Goal: Contribute content

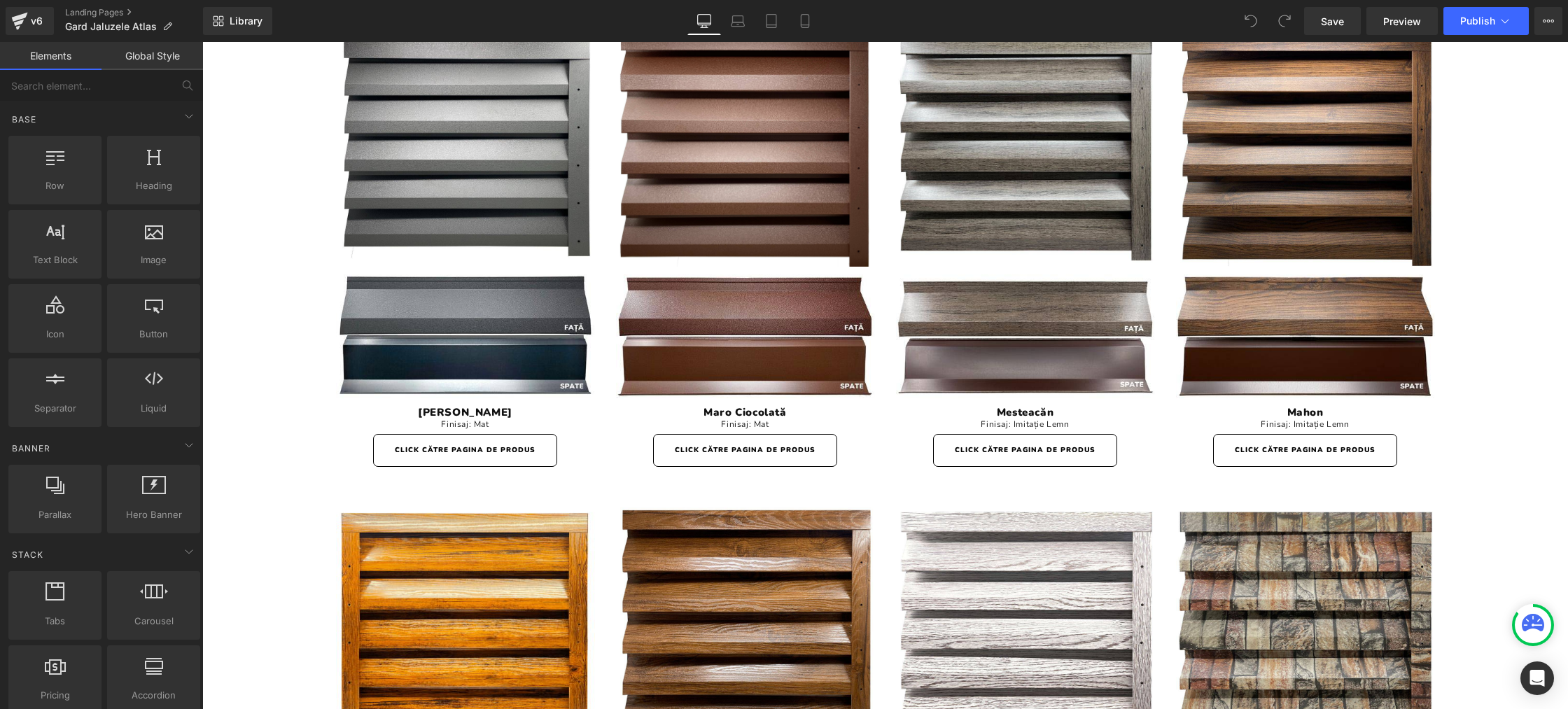
scroll to position [3366, 0]
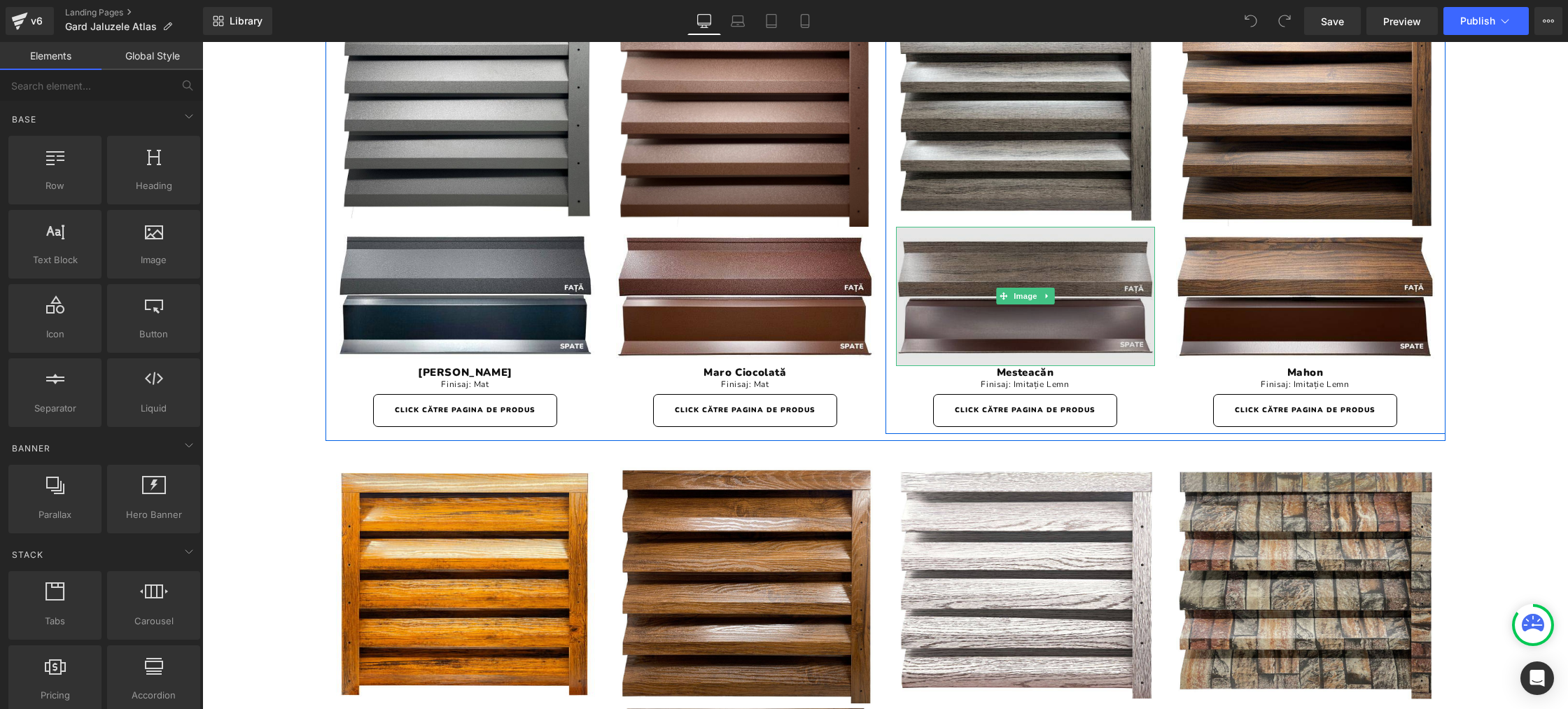
click at [989, 323] on img at bounding box center [1026, 295] width 259 height 138
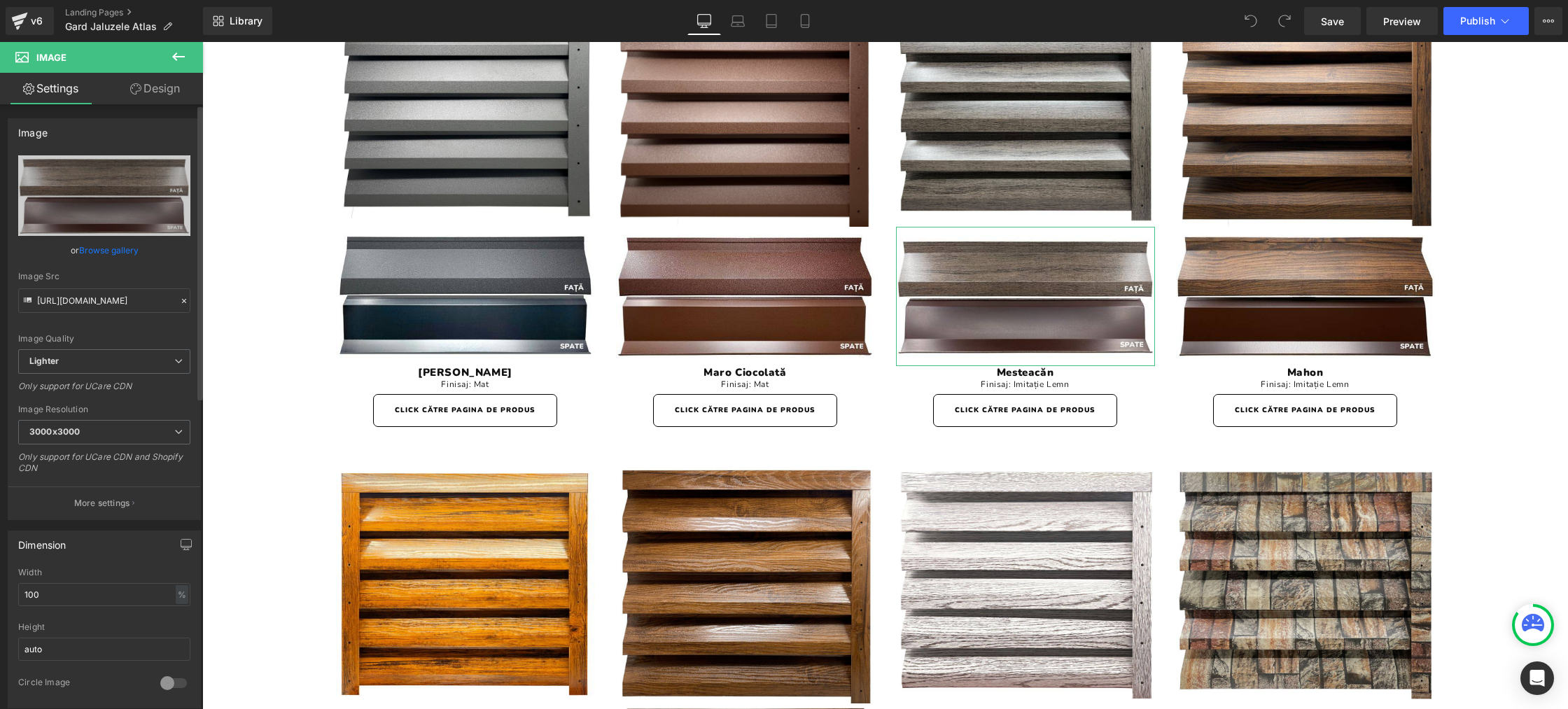
click at [129, 248] on link "Browse gallery" at bounding box center [108, 250] width 59 height 24
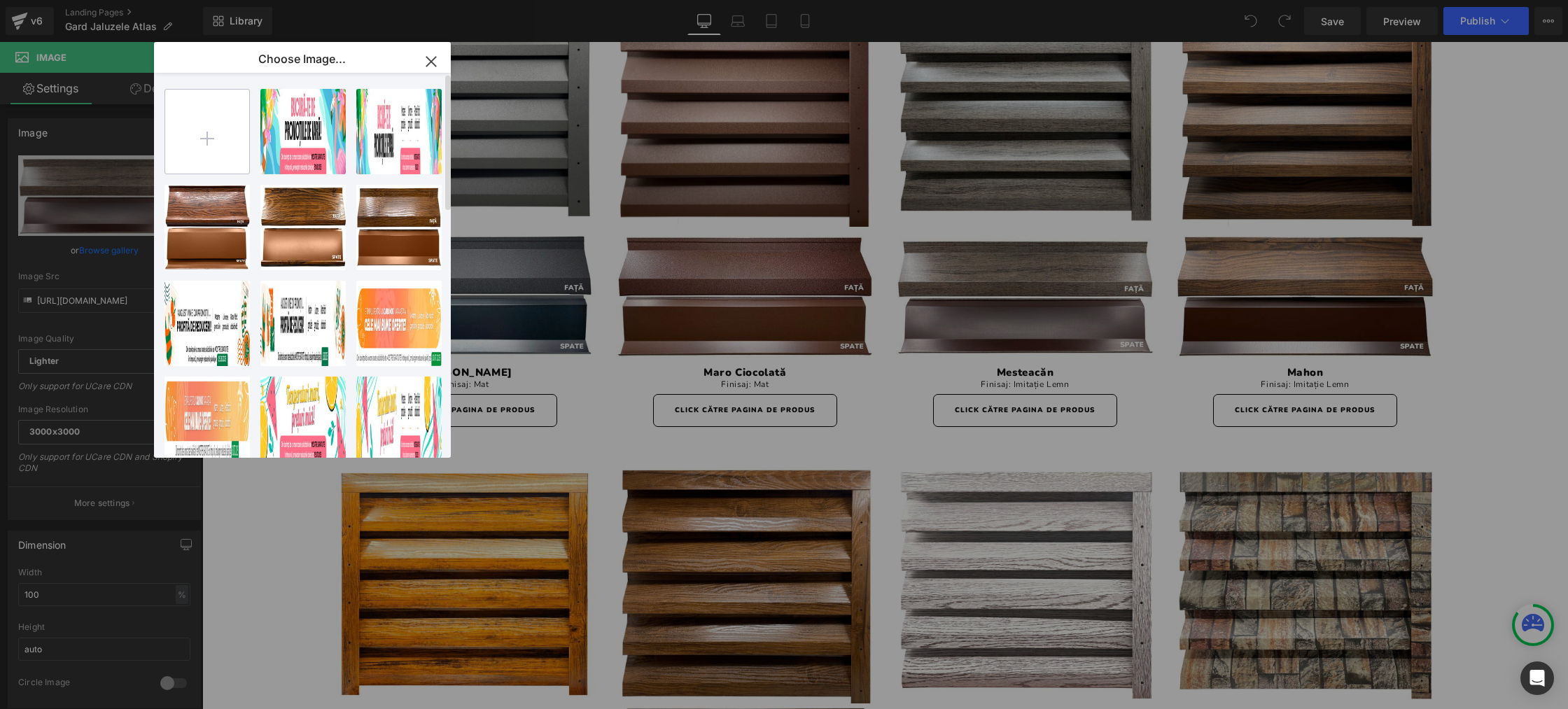
click at [201, 139] on input "file" at bounding box center [207, 131] width 84 height 84
type input "C:\fakepath\ro_small_Gard Jaluzele ATLAS _ Mesteacan_2.png"
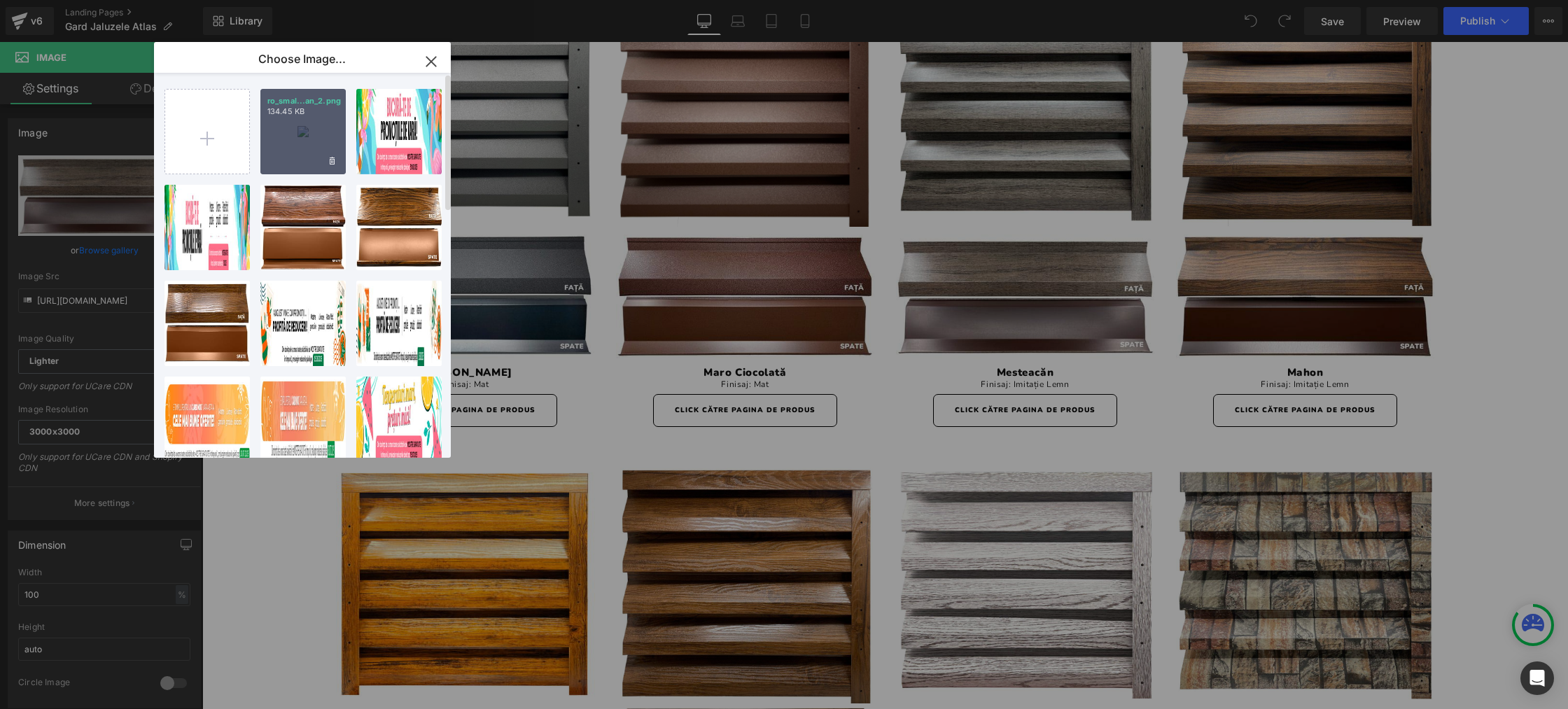
click at [313, 149] on div "ro_smal...an_2.png 134.45 KB" at bounding box center [303, 132] width 86 height 86
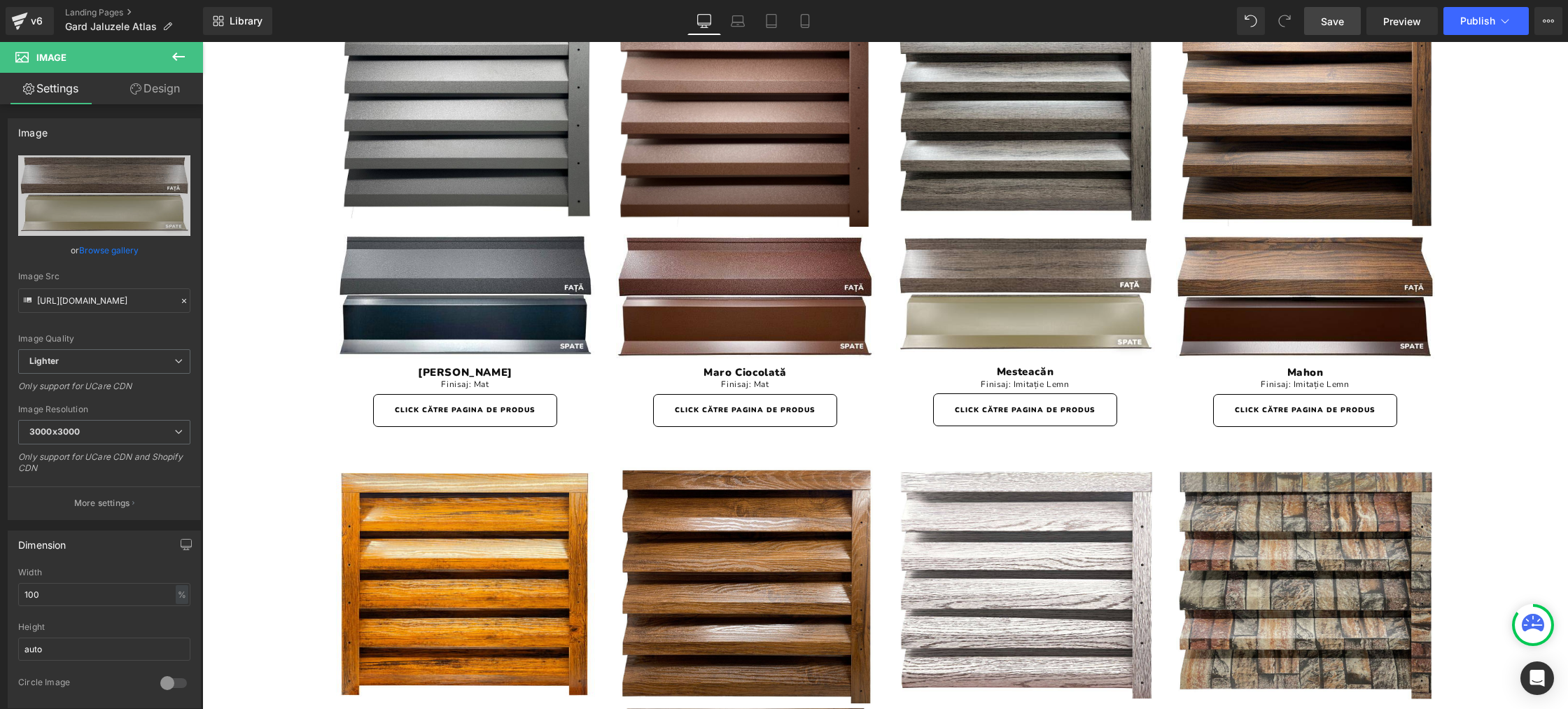
click at [1337, 15] on span "Save" at bounding box center [1332, 22] width 24 height 15
click at [1482, 21] on span "Publish" at bounding box center [1478, 21] width 35 height 11
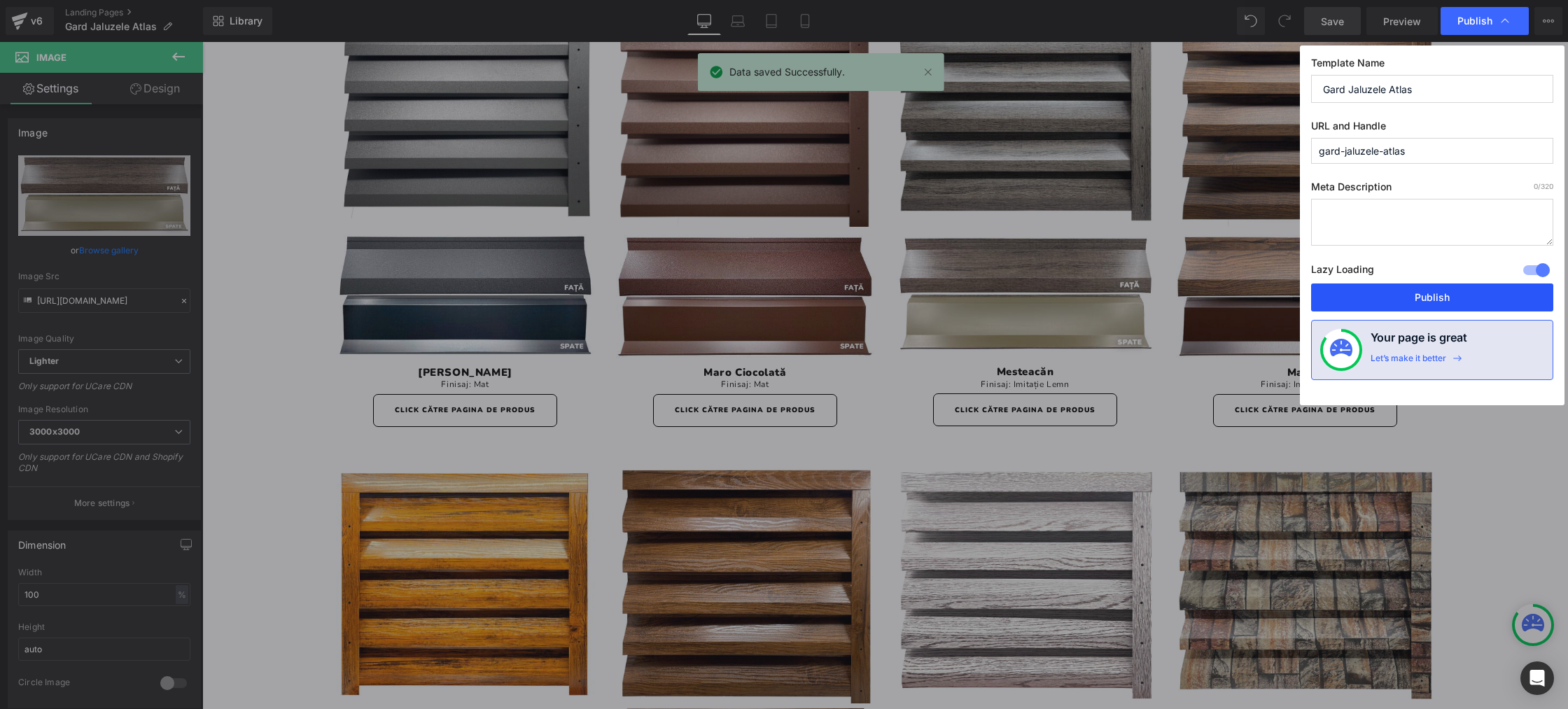
click at [1443, 292] on button "Publish" at bounding box center [1433, 298] width 243 height 28
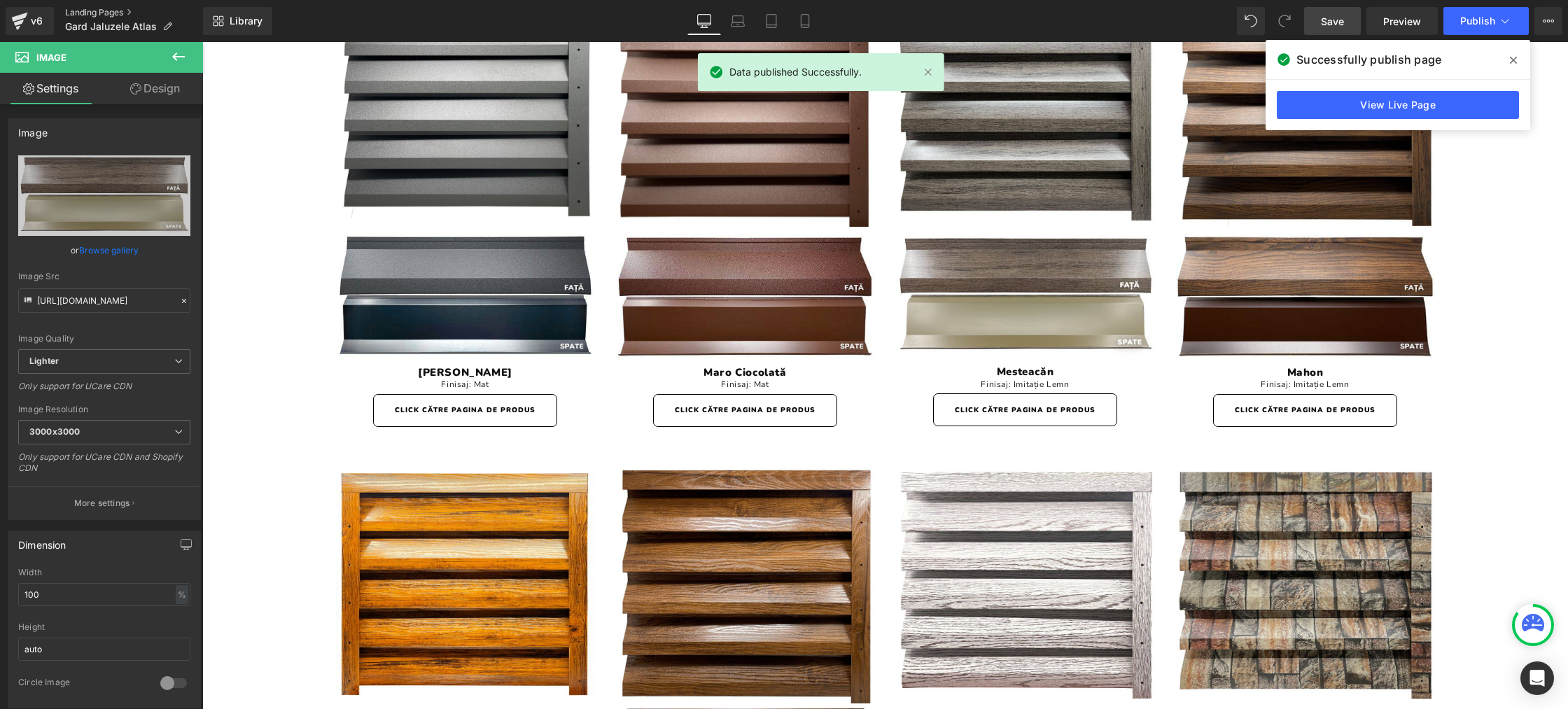
click at [77, 11] on link "Landing Pages" at bounding box center [133, 12] width 138 height 11
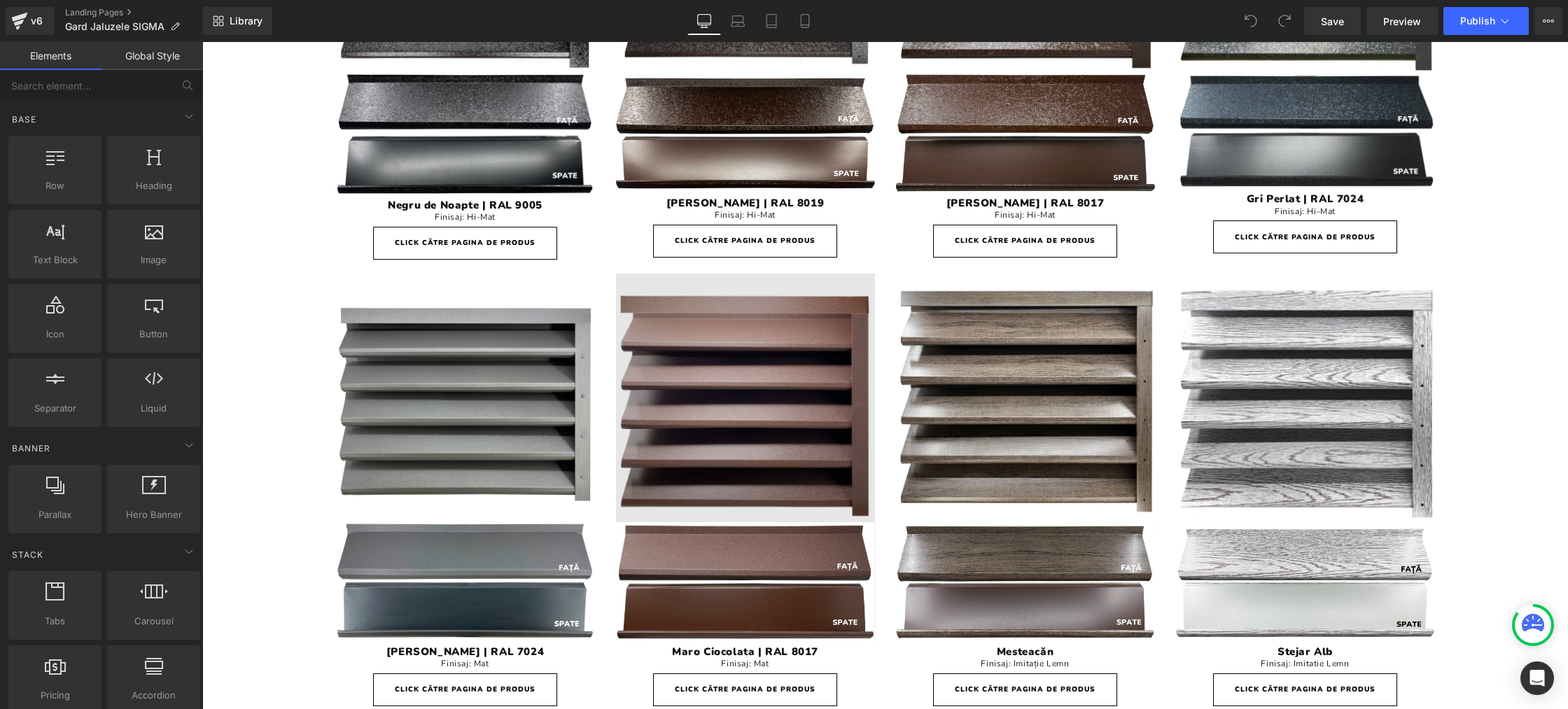
scroll to position [2992, 0]
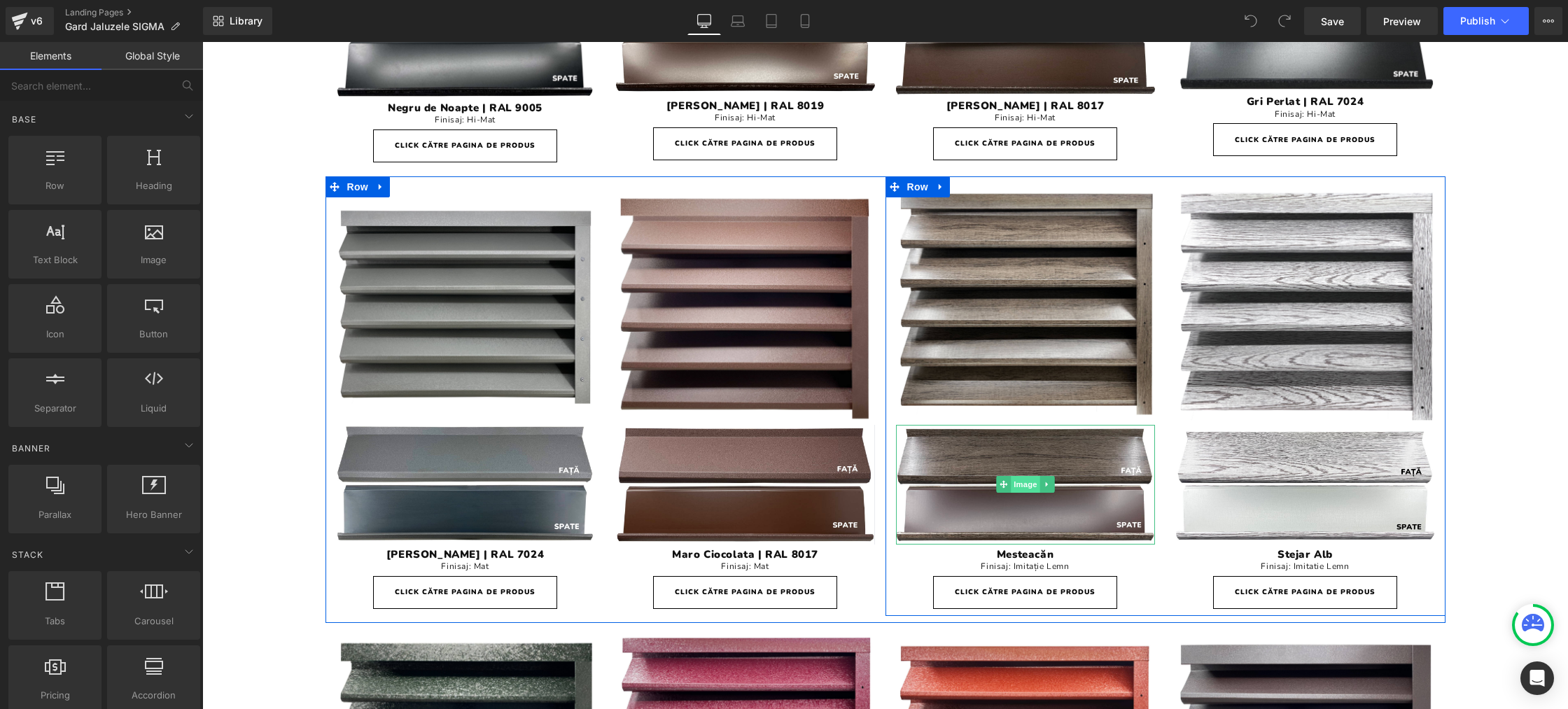
click at [1019, 490] on span "Image" at bounding box center [1025, 484] width 29 height 17
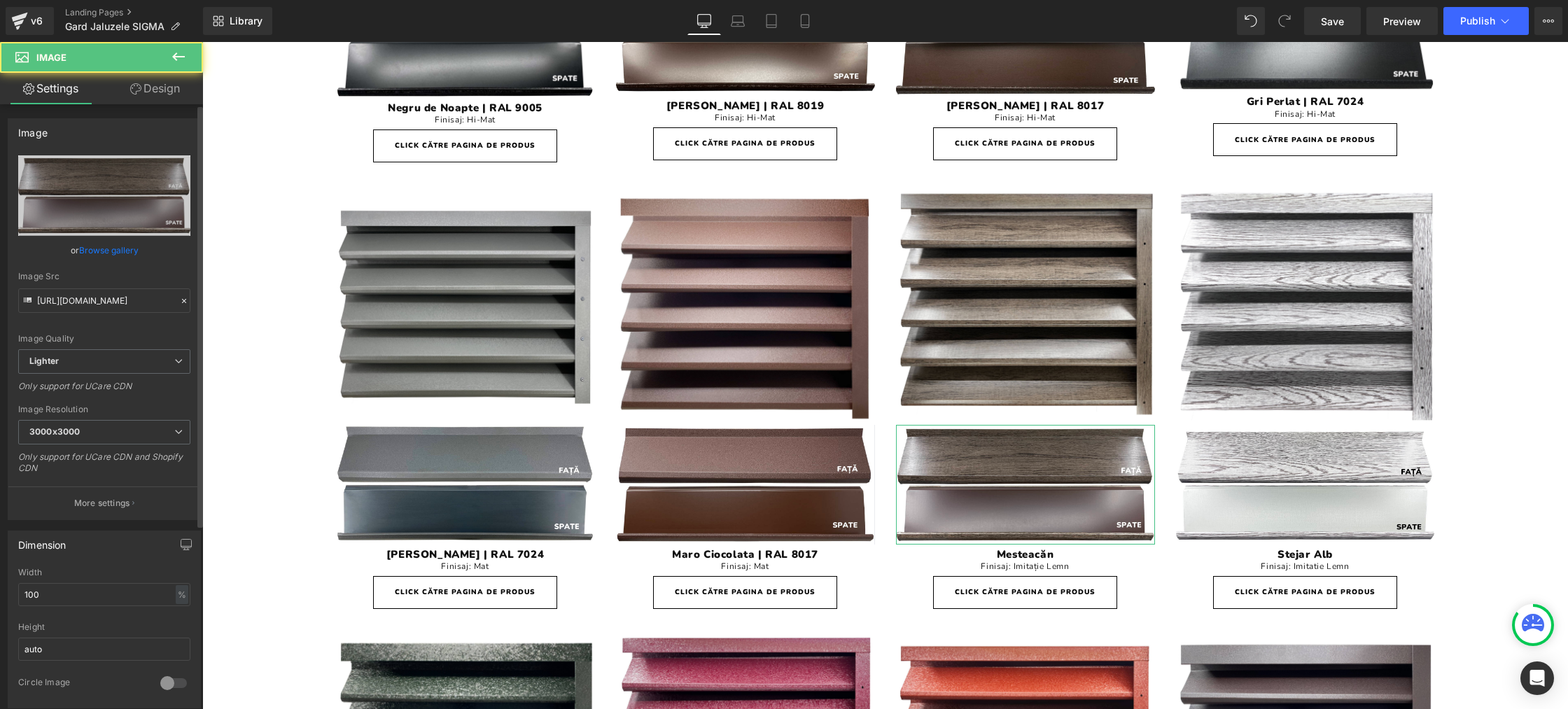
click at [111, 257] on link "Browse gallery" at bounding box center [108, 250] width 59 height 24
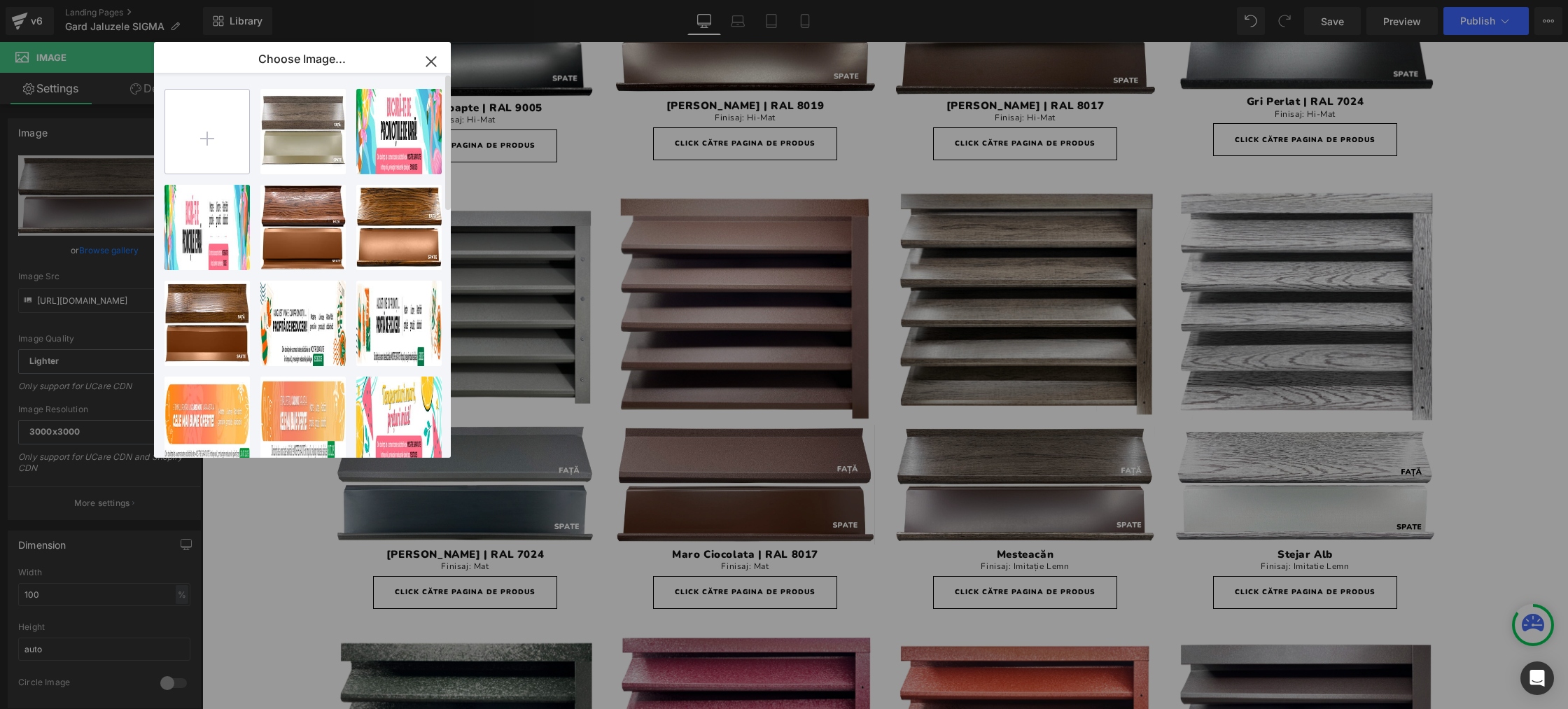
click at [221, 146] on input "file" at bounding box center [207, 131] width 84 height 84
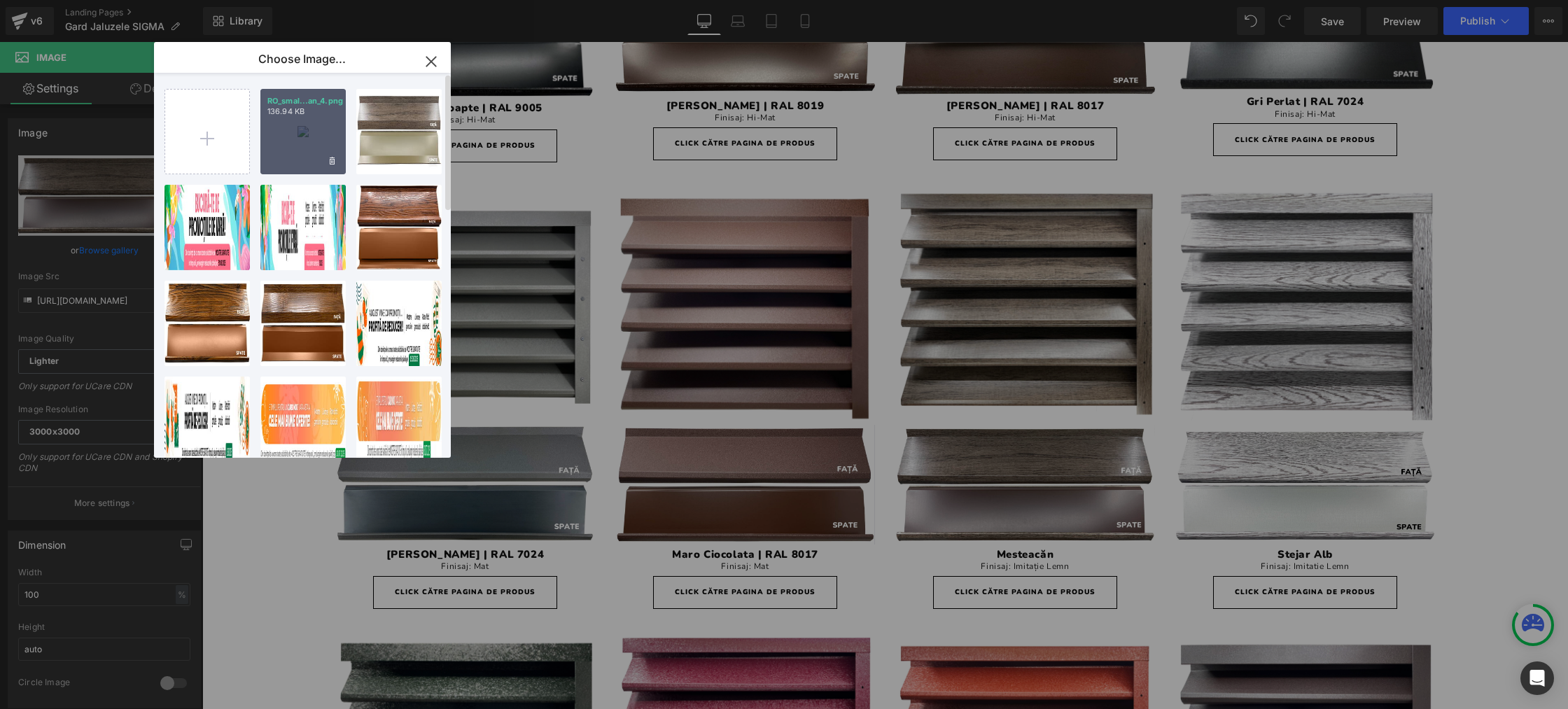
click at [303, 133] on div "RO_smal...an_4.png 136.94 KB" at bounding box center [303, 132] width 86 height 86
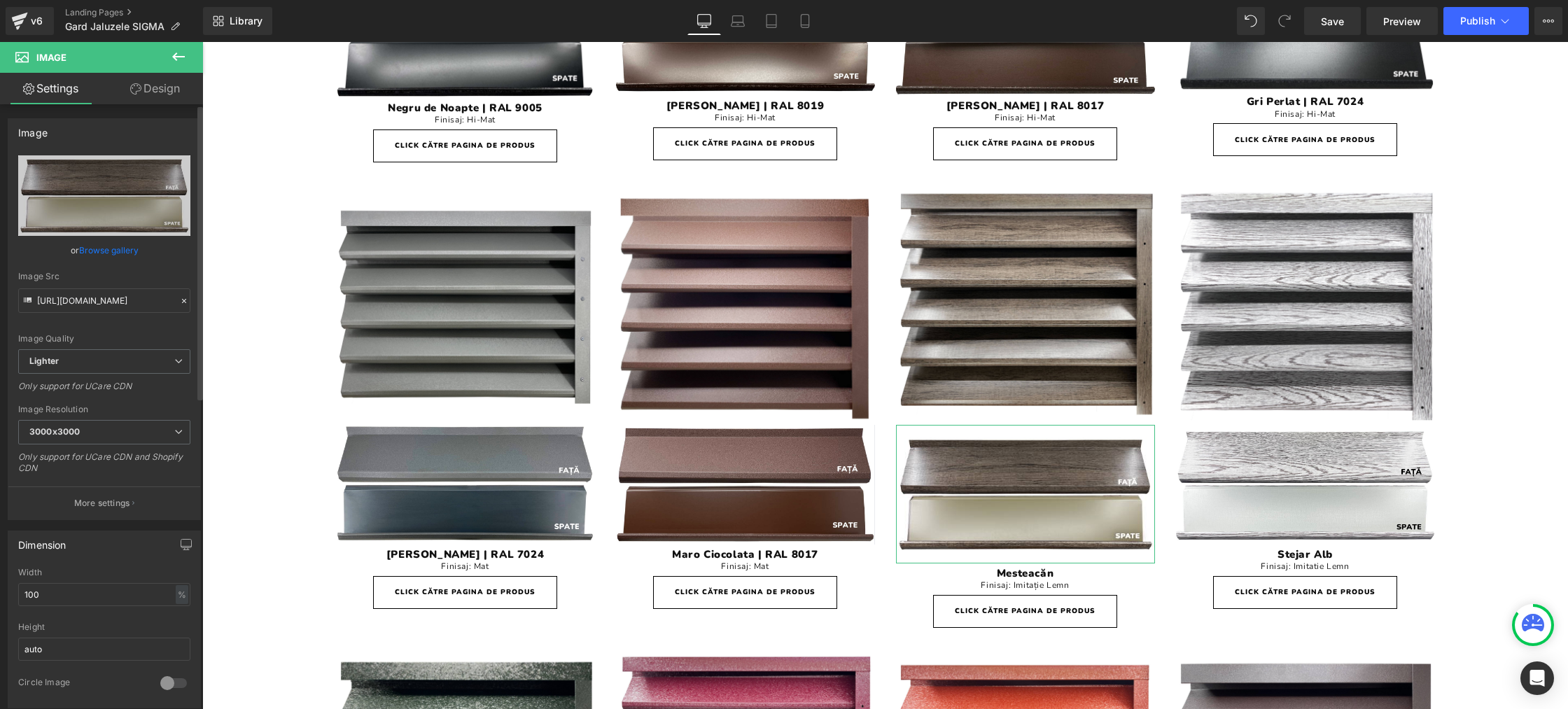
click at [103, 248] on link "Browse gallery" at bounding box center [108, 250] width 59 height 24
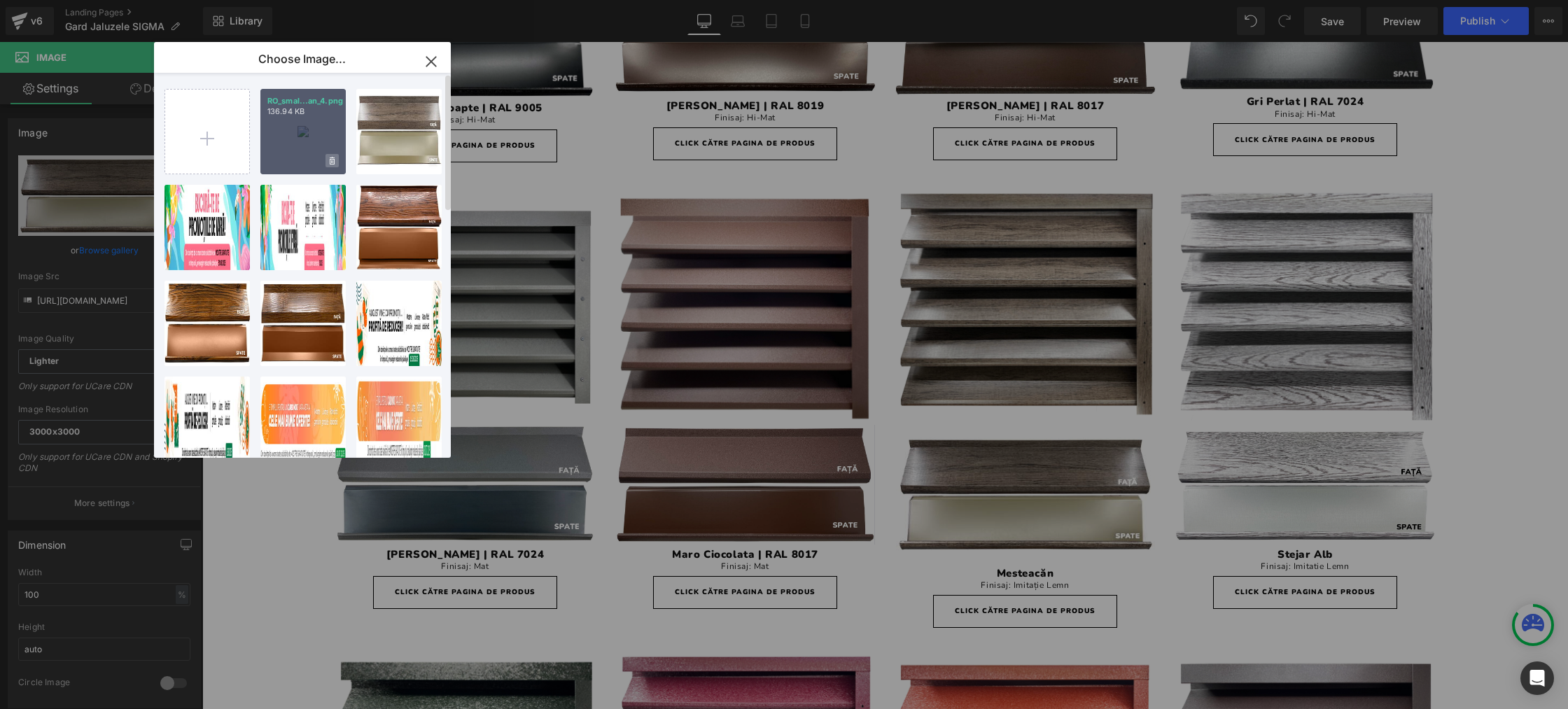
click at [329, 161] on span at bounding box center [332, 161] width 13 height 13
click at [291, 163] on span "Yes" at bounding box center [284, 161] width 35 height 15
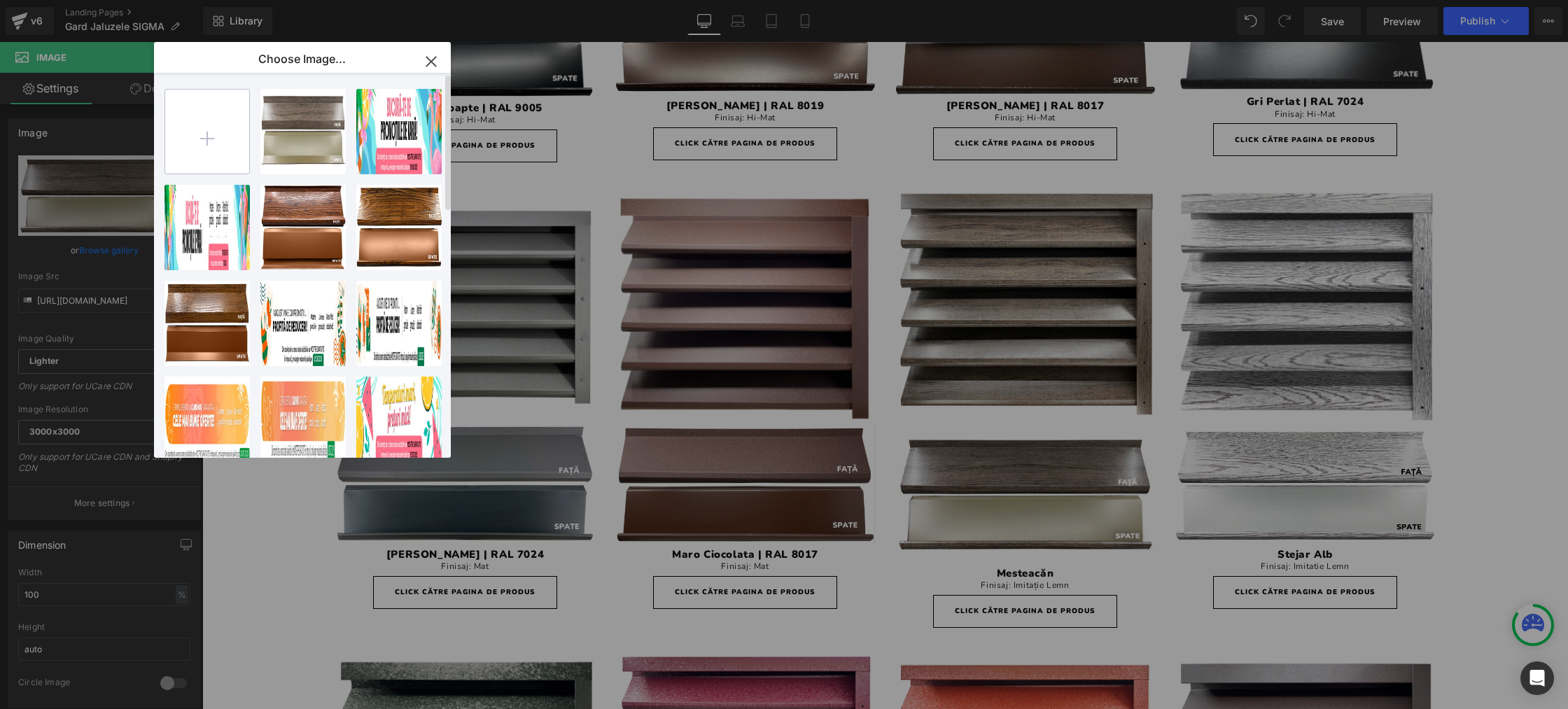
click at [216, 146] on input "file" at bounding box center [207, 131] width 84 height 84
type input "C:\fakepath\RO_small_Gard Jaluzele SIGMA _ TPS _ Mesteacan_4.png"
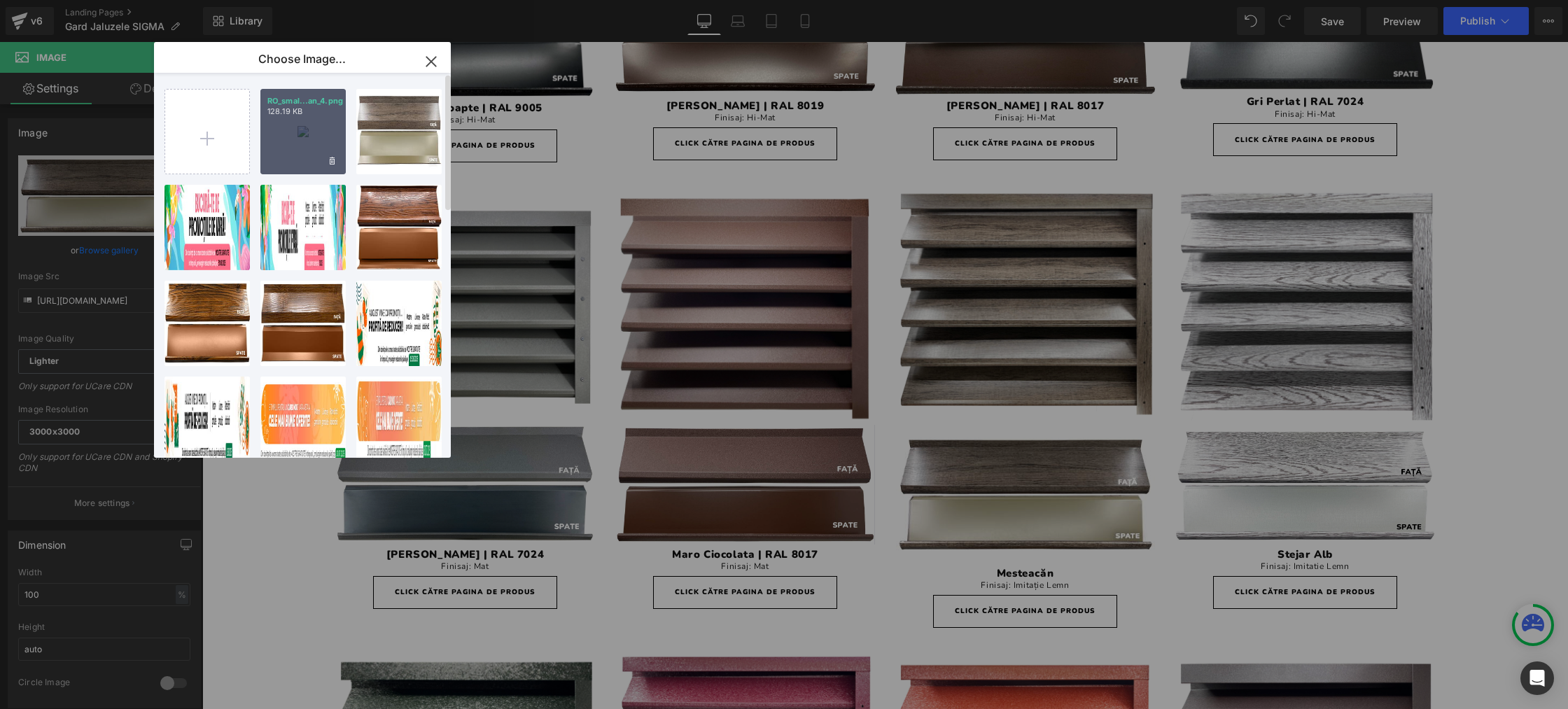
drag, startPoint x: 99, startPoint y: 92, endPoint x: 302, endPoint y: 134, distance: 207.3
click at [302, 134] on div "RO_smal...an_4.png 128.19 KB" at bounding box center [303, 132] width 86 height 86
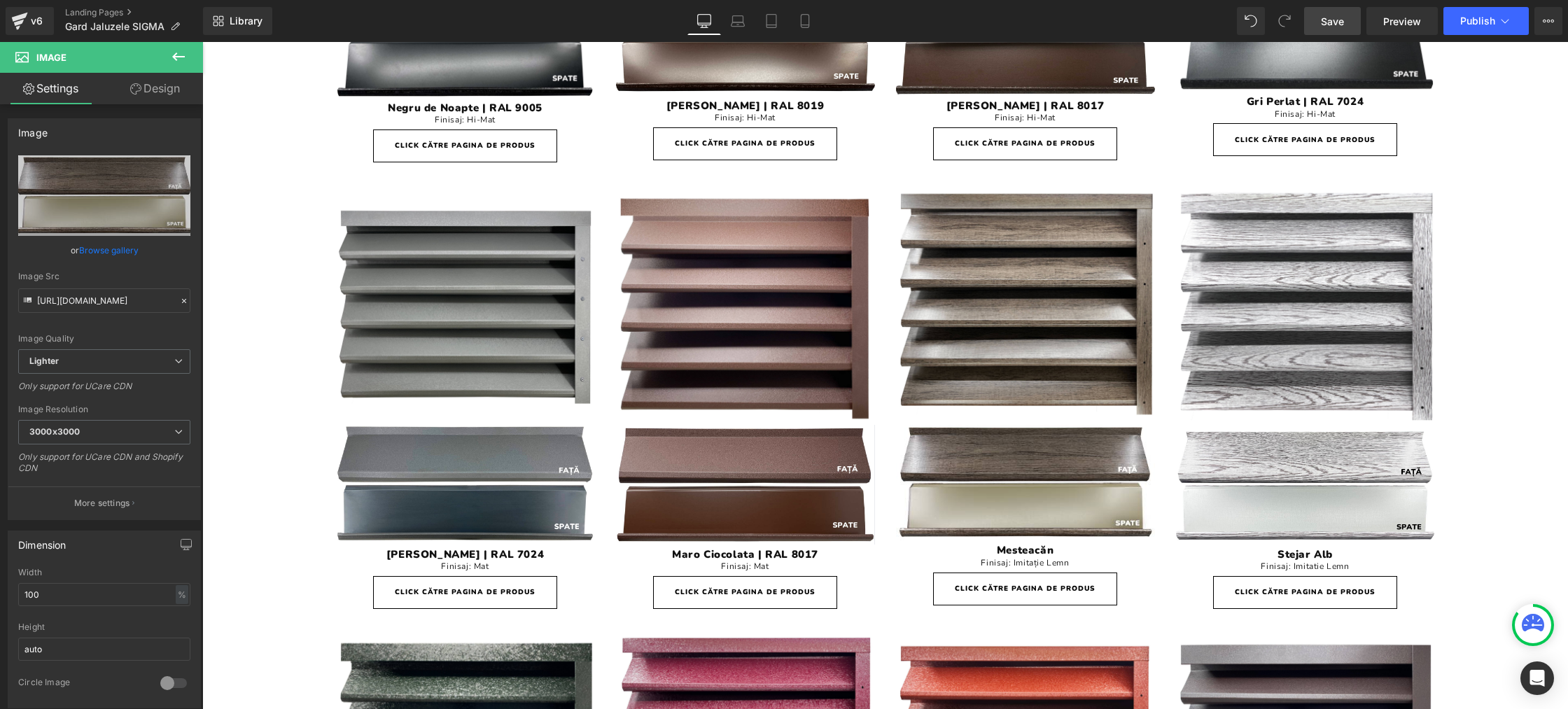
click at [1340, 17] on span "Save" at bounding box center [1332, 22] width 24 height 15
click at [1464, 32] on button "Publish" at bounding box center [1486, 21] width 86 height 28
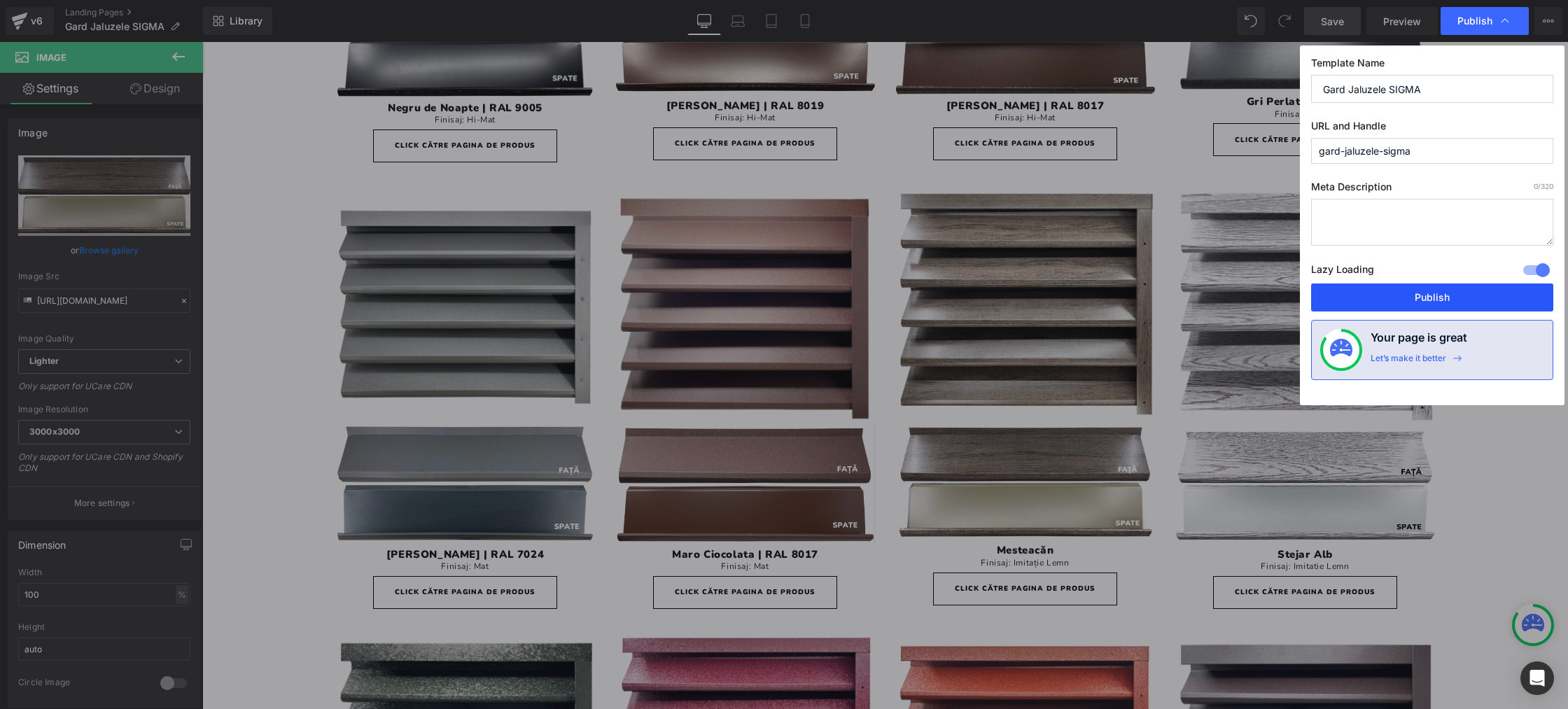
click at [1428, 294] on button "Publish" at bounding box center [1433, 298] width 243 height 28
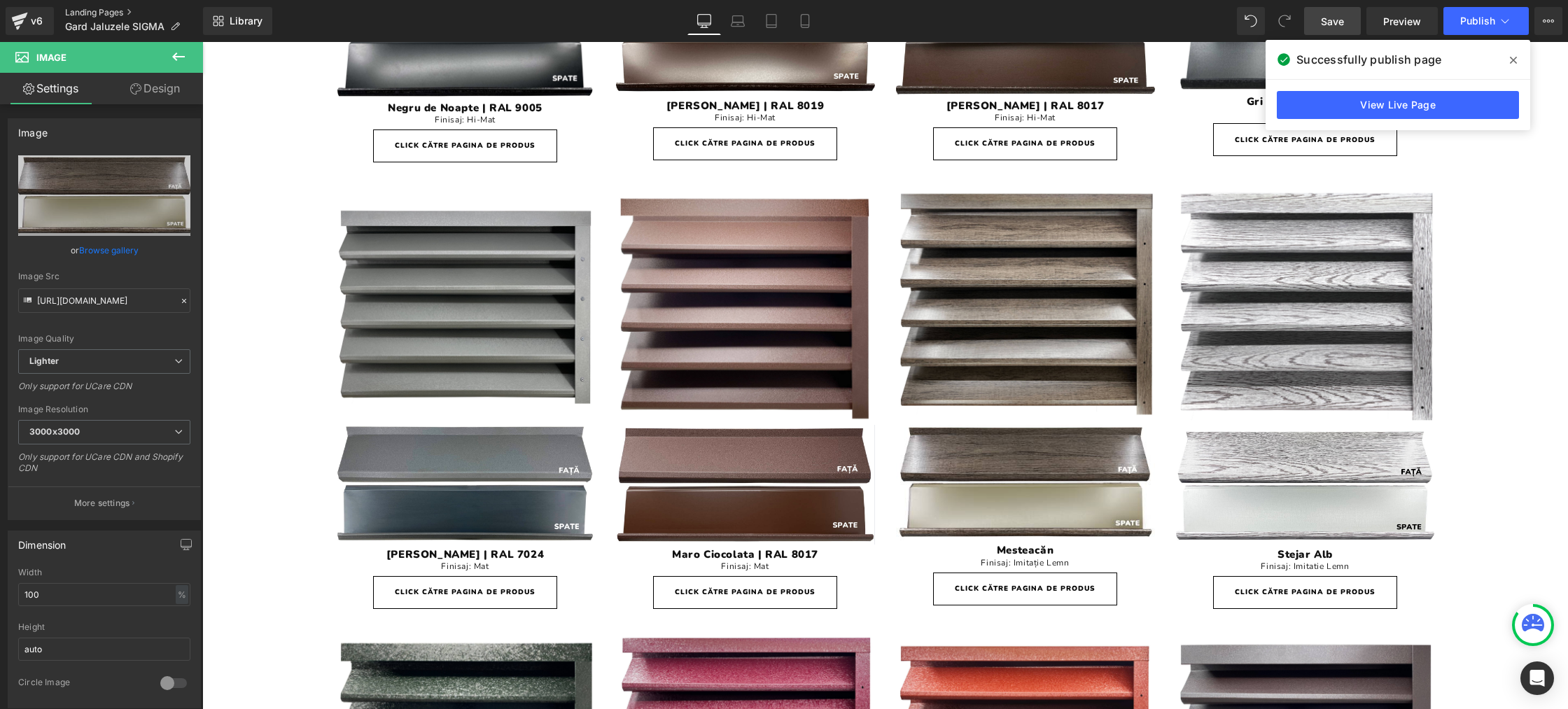
click at [112, 12] on link "Landing Pages" at bounding box center [133, 12] width 138 height 11
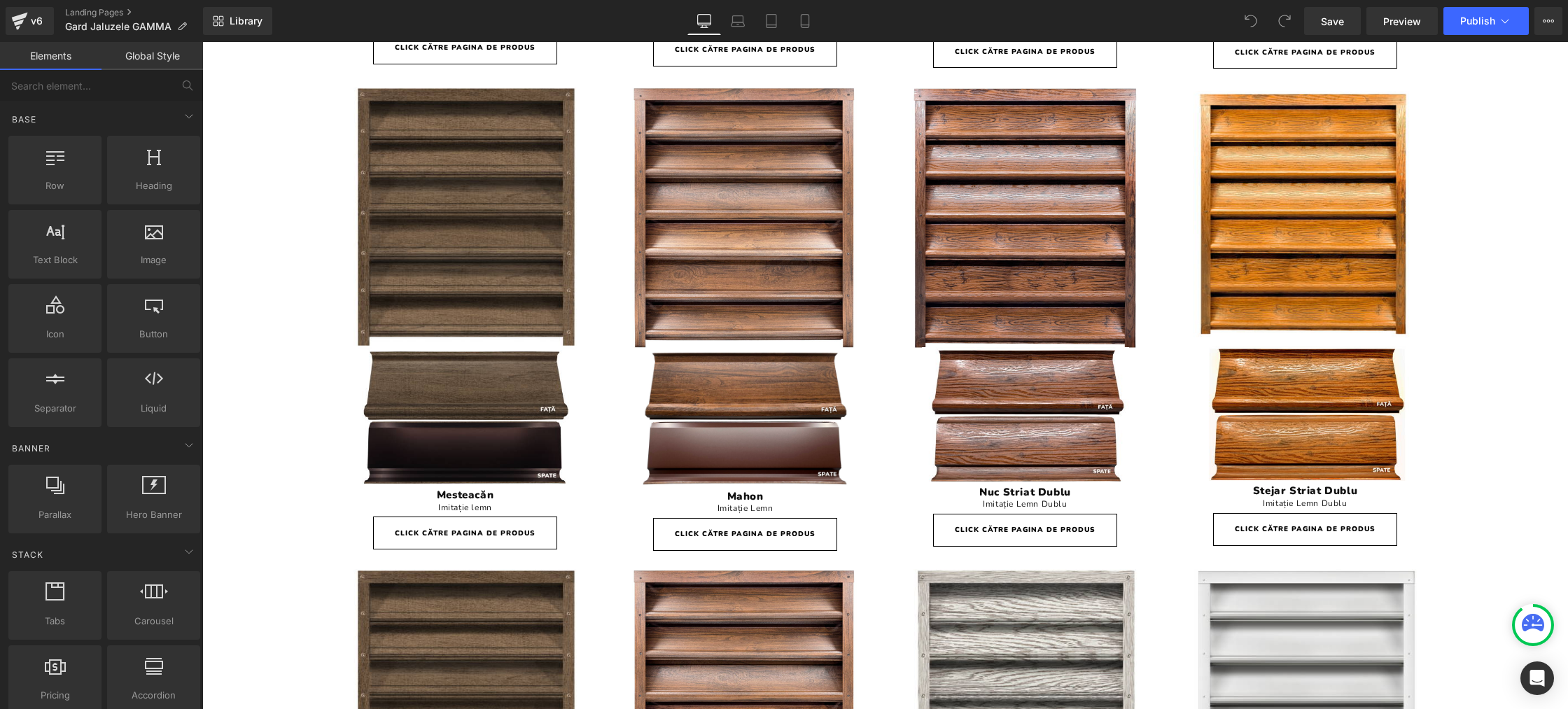
scroll to position [3993, 0]
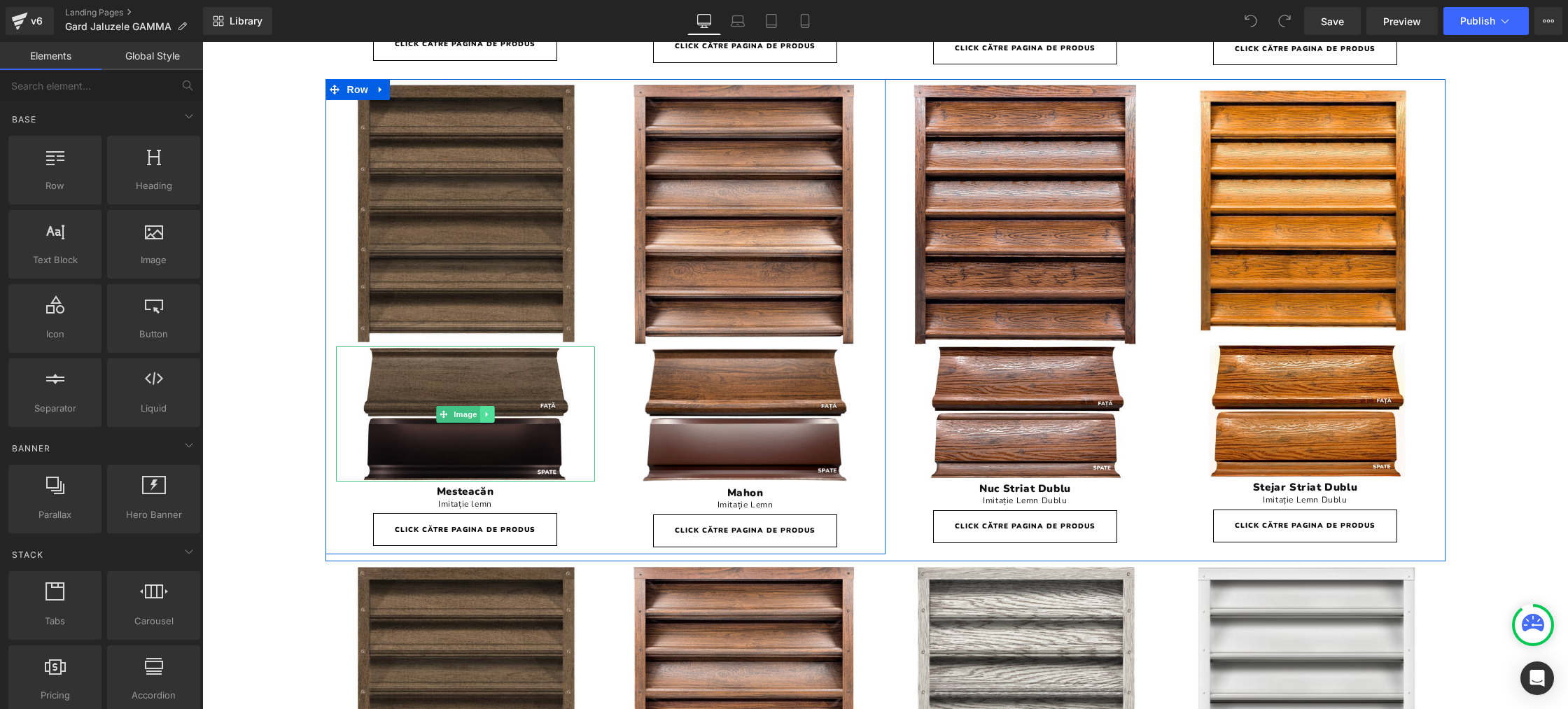
click at [490, 417] on icon at bounding box center [487, 414] width 8 height 8
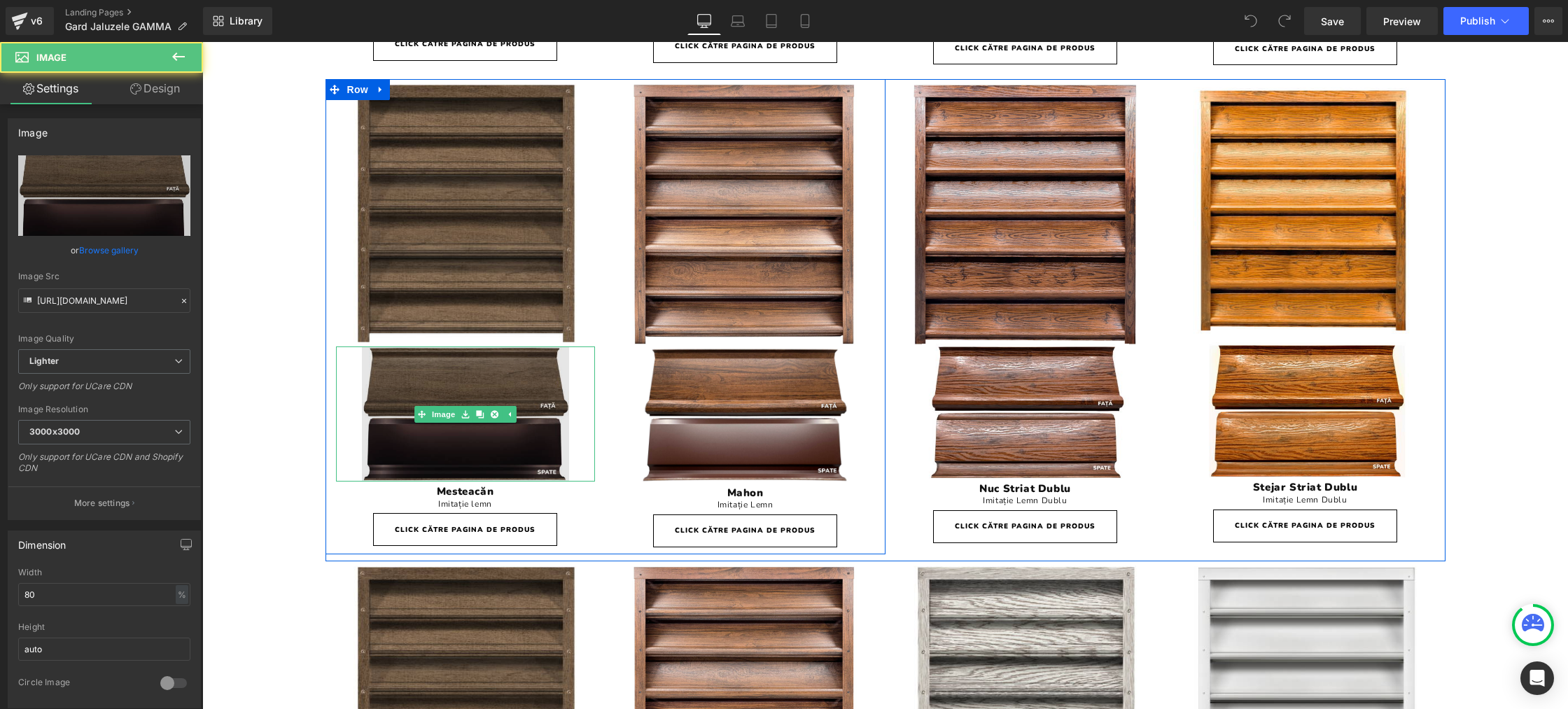
click at [488, 457] on img at bounding box center [465, 415] width 207 height 135
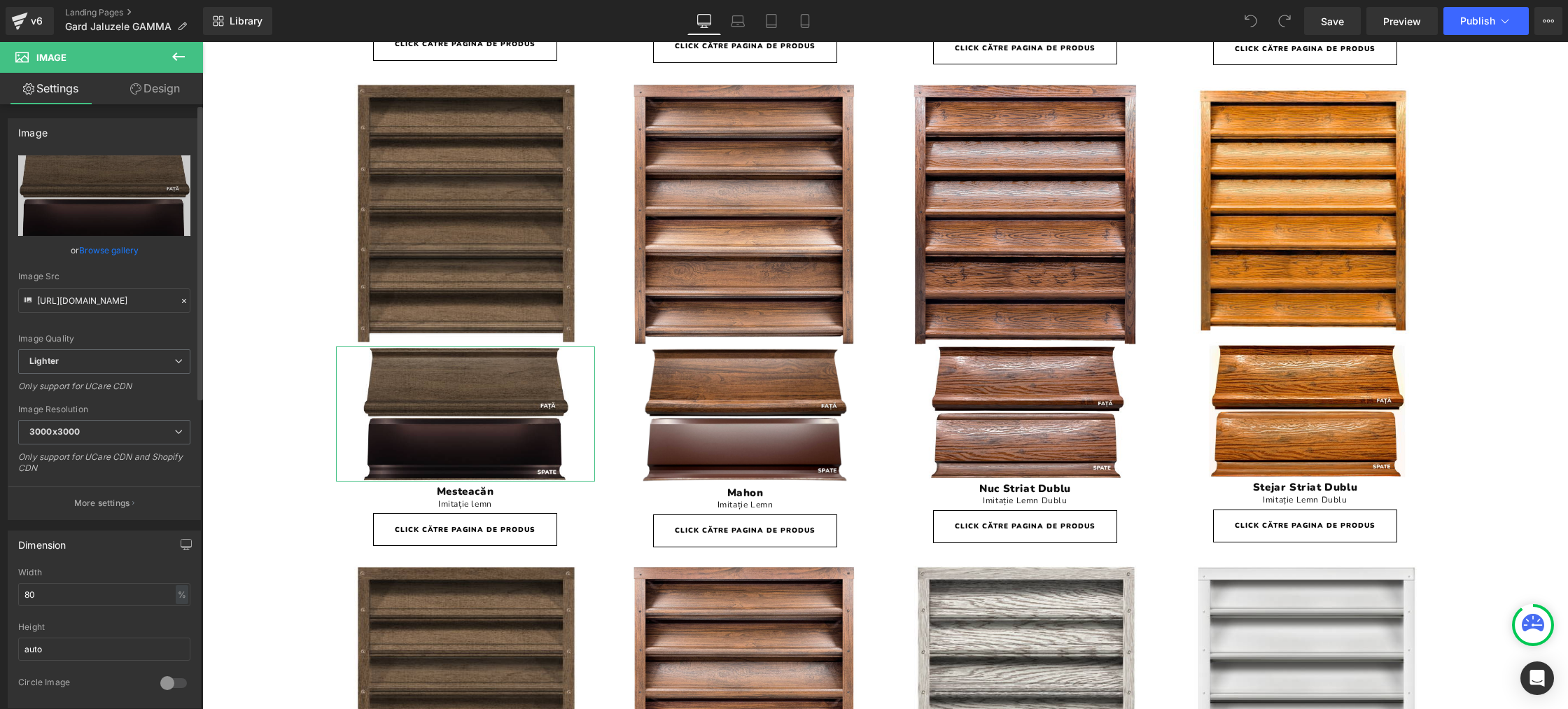
click at [104, 244] on link "Browse gallery" at bounding box center [108, 250] width 59 height 24
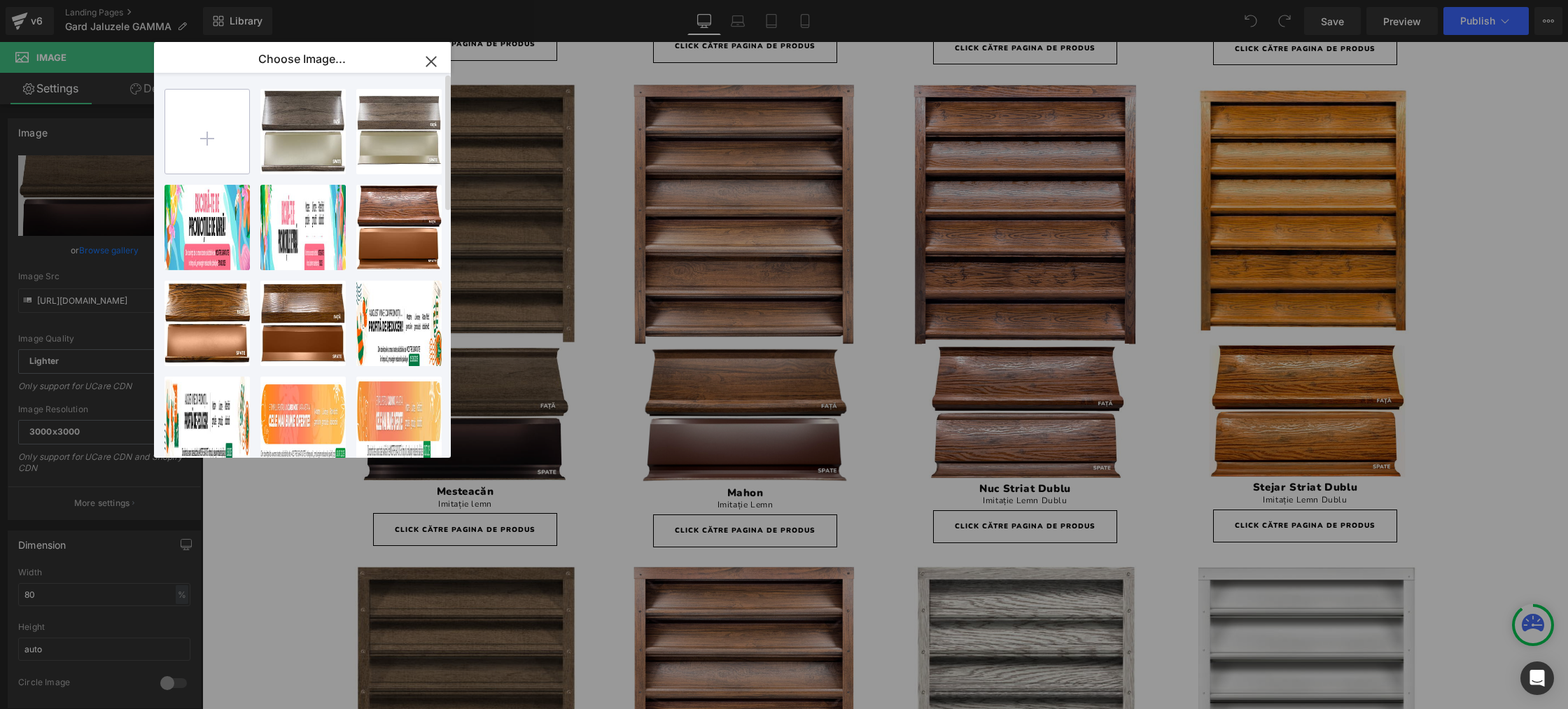
click at [216, 131] on input "file" at bounding box center [207, 131] width 84 height 84
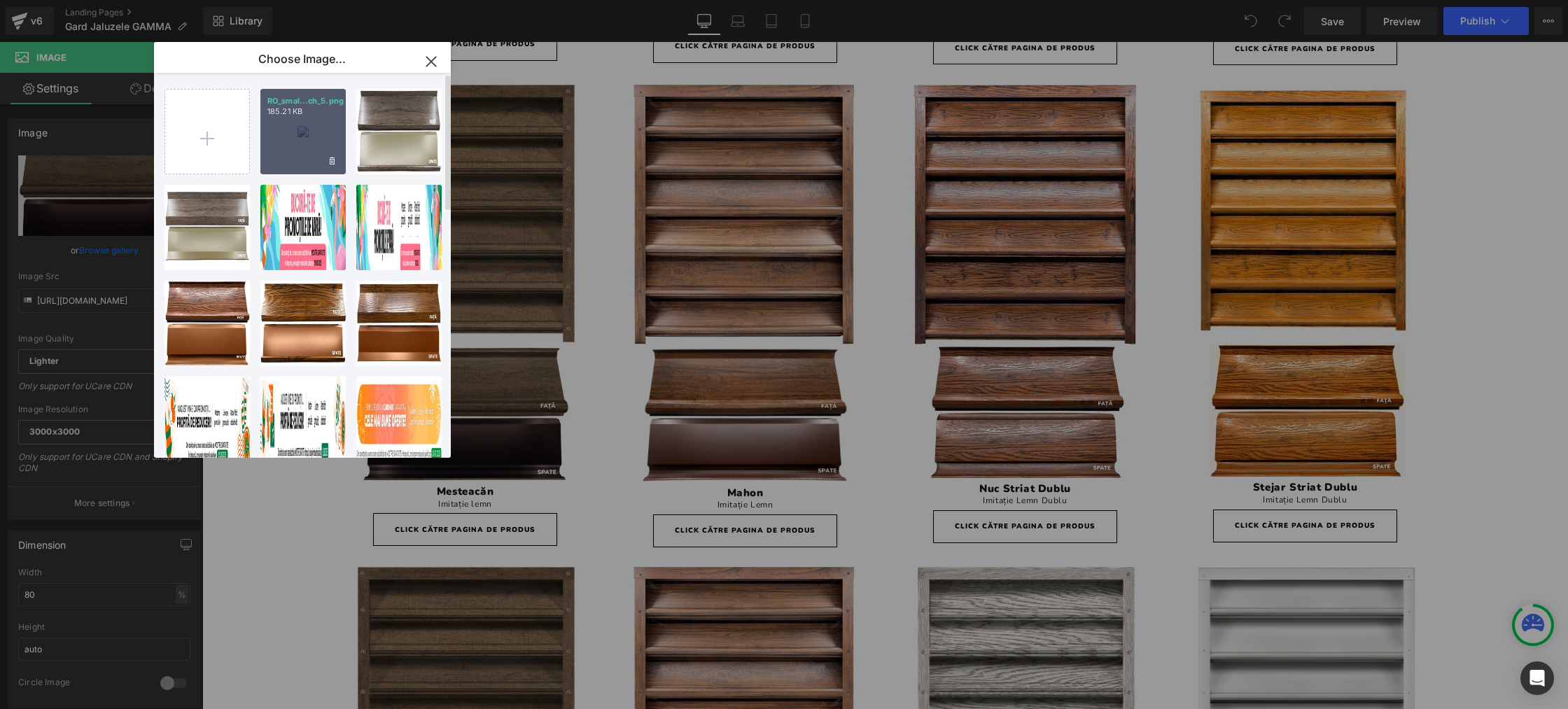
click at [282, 132] on div "RO_smal...ch_5.png 185.21 KB" at bounding box center [303, 132] width 86 height 86
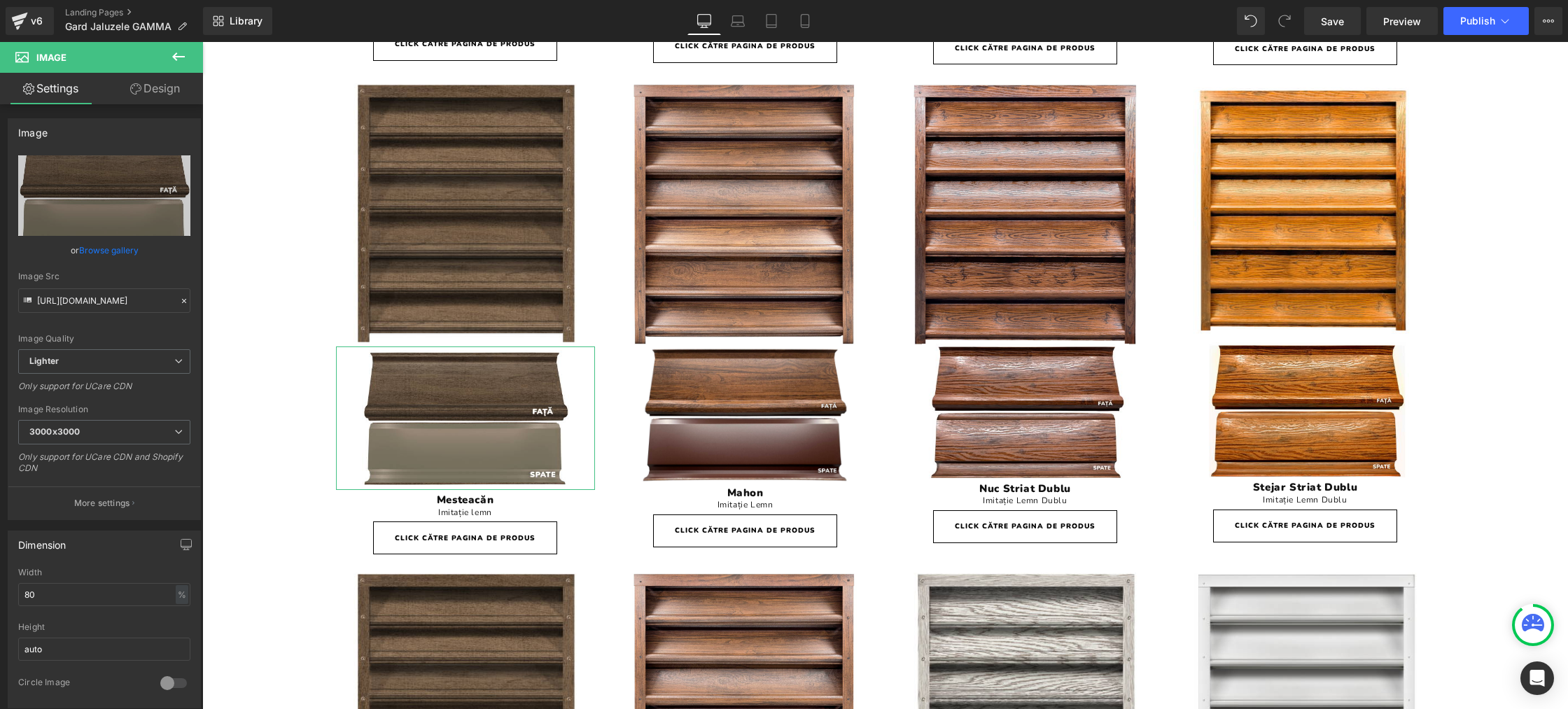
click at [94, 248] on link "Browse gallery" at bounding box center [108, 250] width 59 height 24
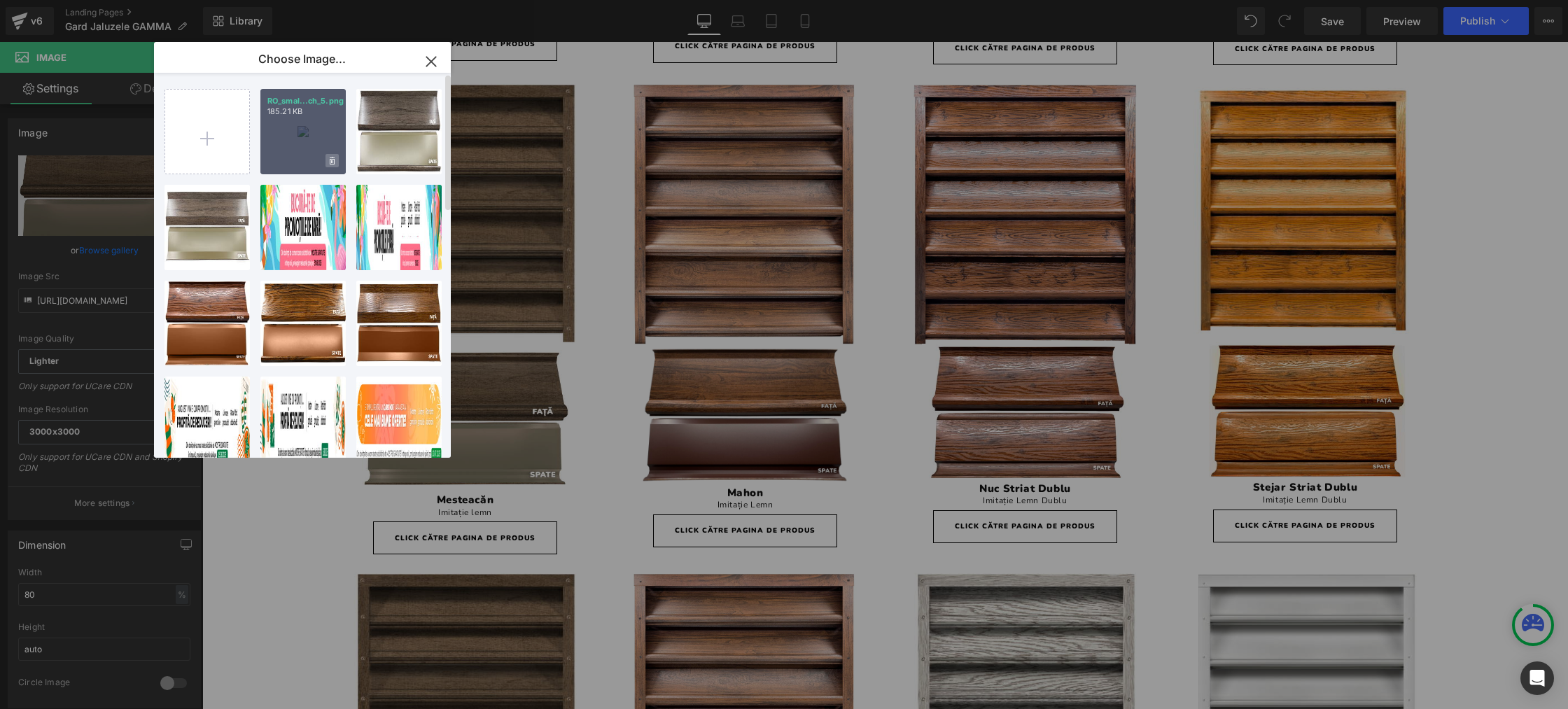
click at [330, 160] on icon at bounding box center [332, 161] width 5 height 8
click at [284, 162] on span "Yes" at bounding box center [284, 161] width 35 height 15
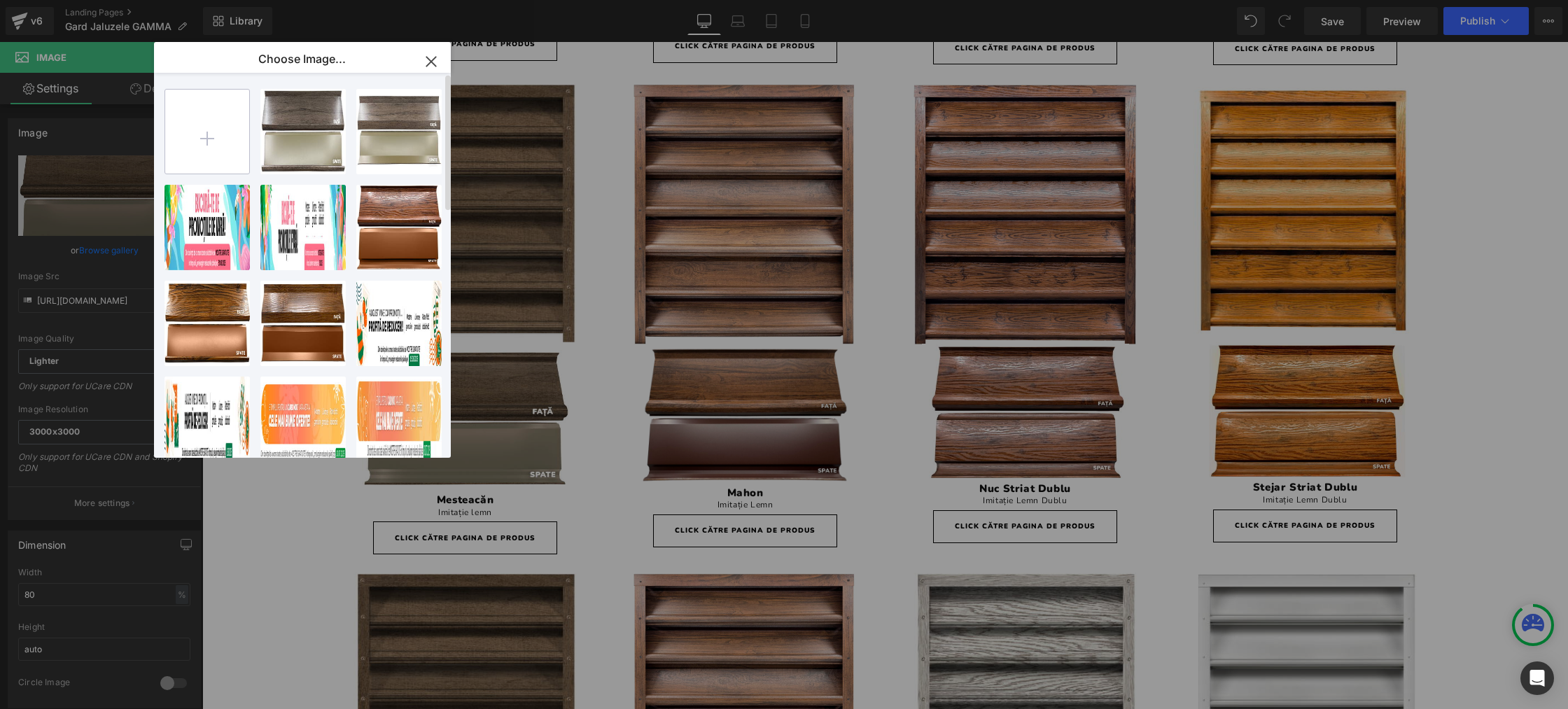
click at [232, 148] on input "file" at bounding box center [207, 131] width 84 height 84
type input "C:\fakepath\RO_small_Blind Fence GAMMA_TPS_Birch_5.png"
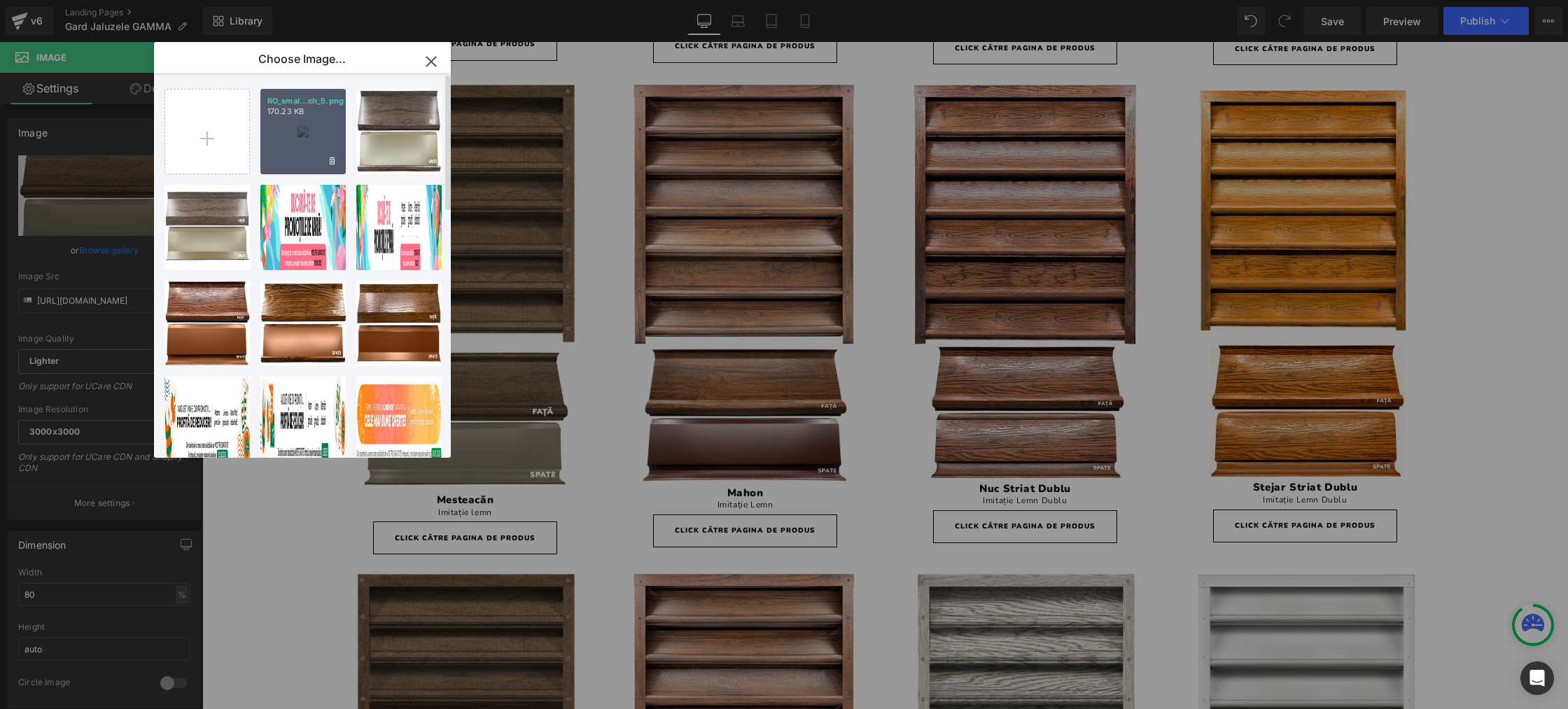
click at [300, 135] on div "RO_smal...ch_5.png 170.23 KB" at bounding box center [303, 132] width 86 height 86
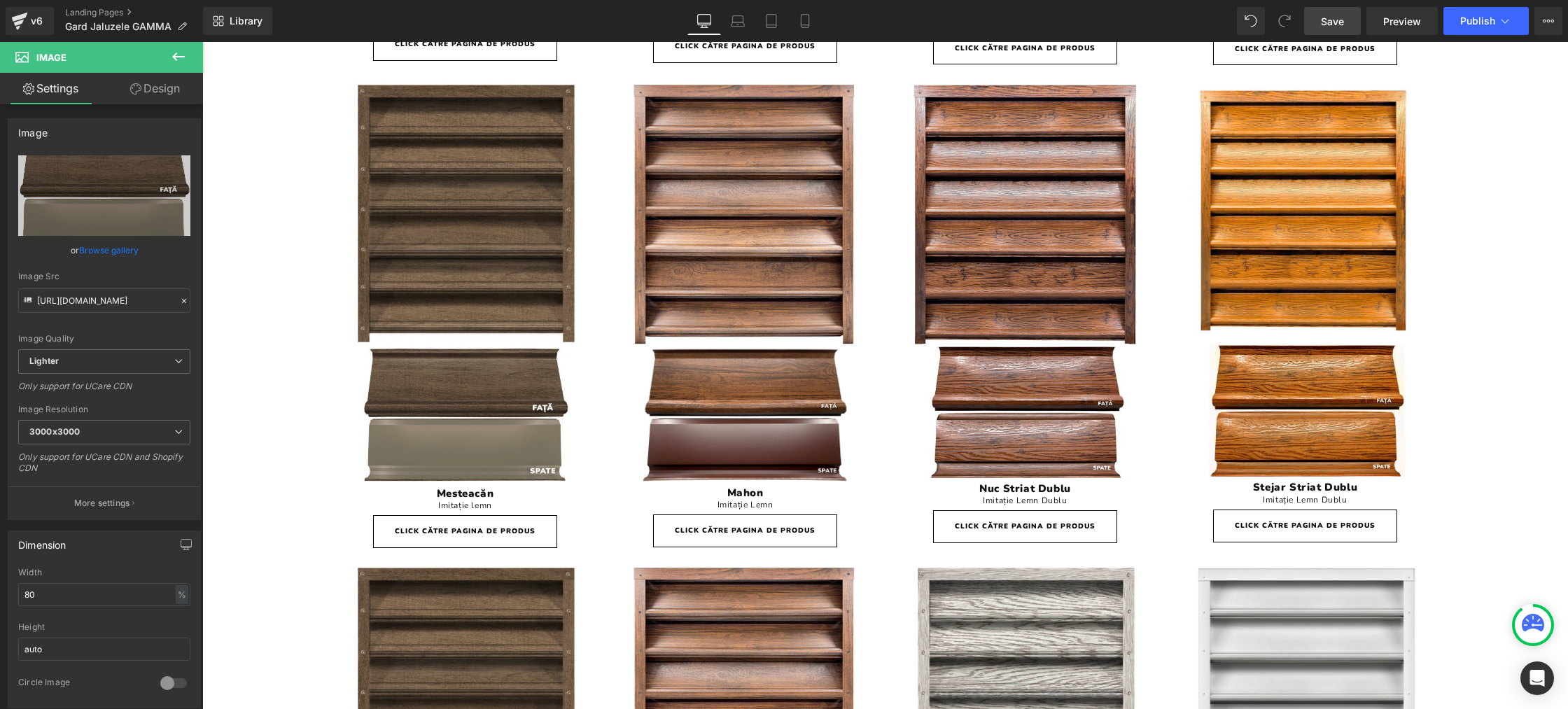
click at [1338, 19] on span "Save" at bounding box center [1332, 22] width 24 height 15
click at [1481, 30] on button "Publish" at bounding box center [1486, 21] width 86 height 28
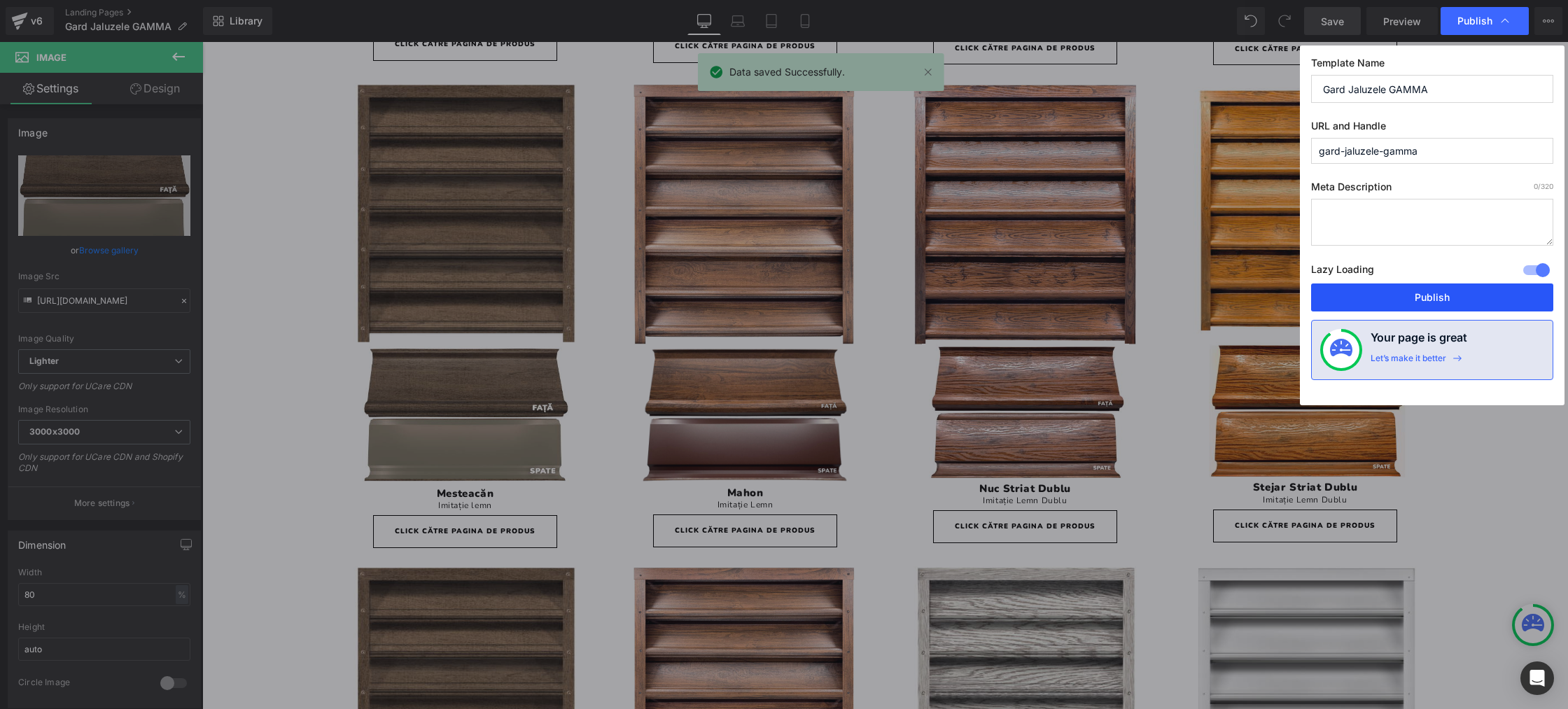
click at [1438, 290] on button "Publish" at bounding box center [1433, 298] width 243 height 28
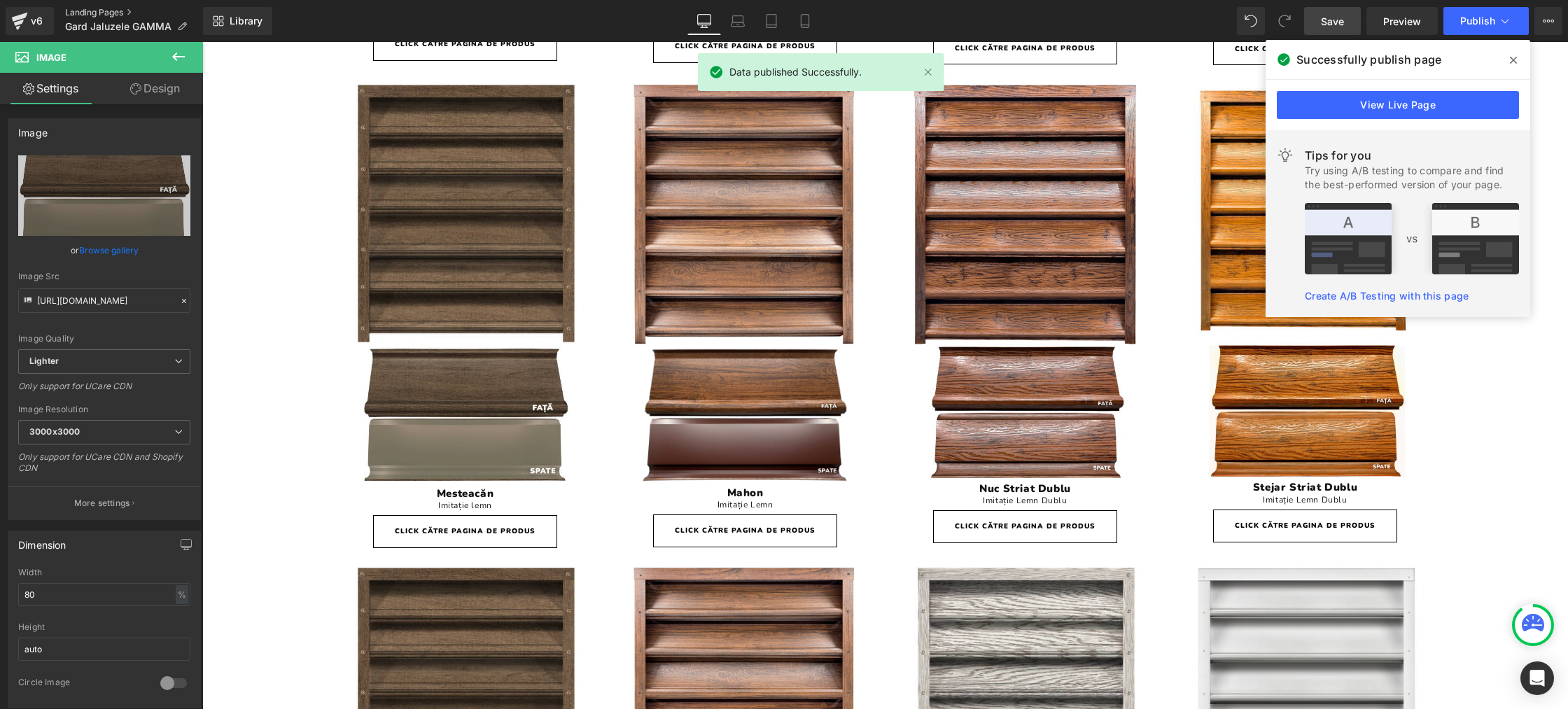
click at [102, 9] on link "Landing Pages" at bounding box center [133, 12] width 138 height 11
